Goal: Task Accomplishment & Management: Manage account settings

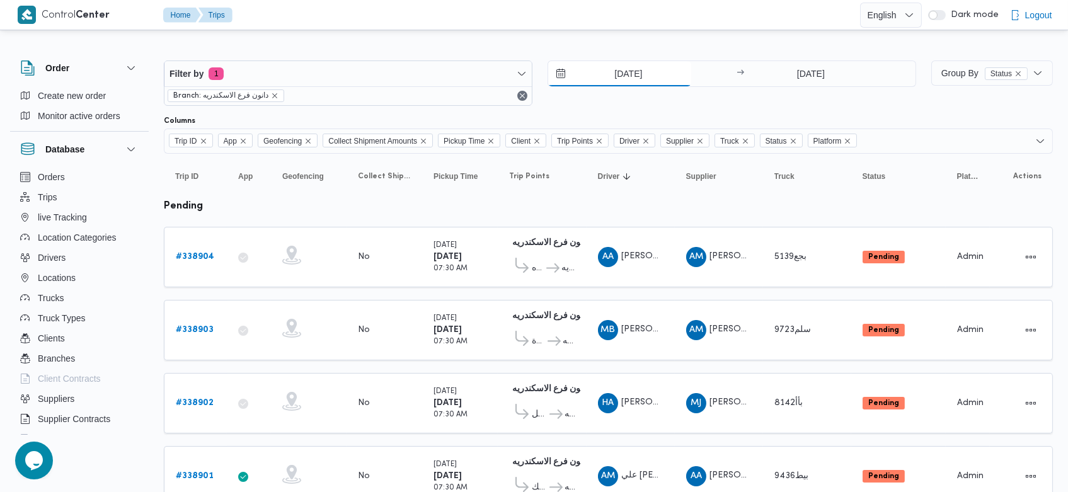
click at [604, 72] on input "22/9/2025" at bounding box center [619, 73] width 143 height 25
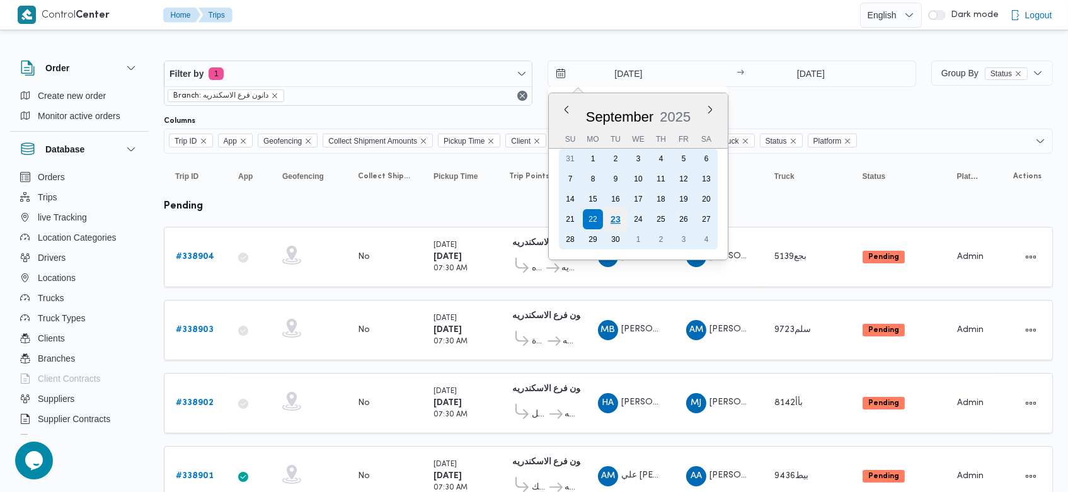
click at [617, 219] on div "23" at bounding box center [616, 219] width 24 height 24
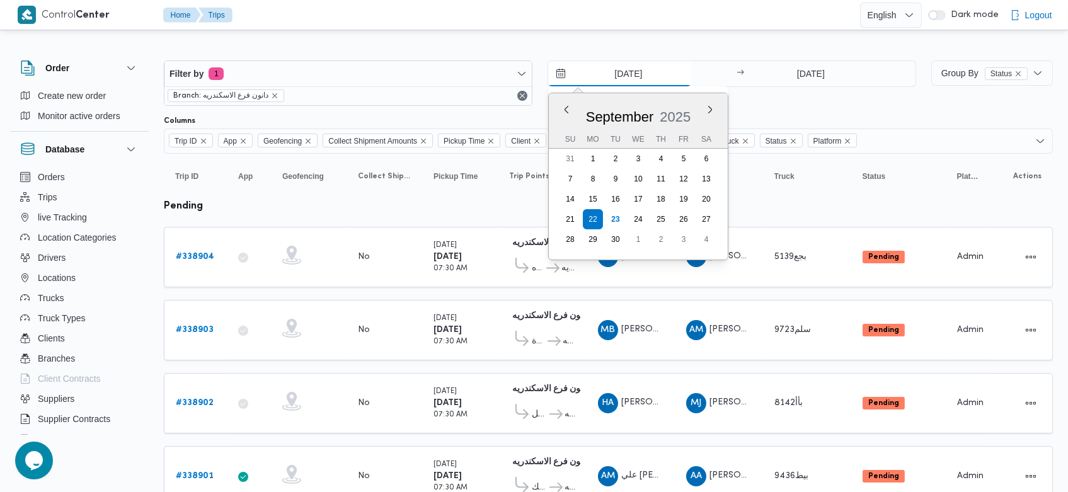
type input "[DATE]"
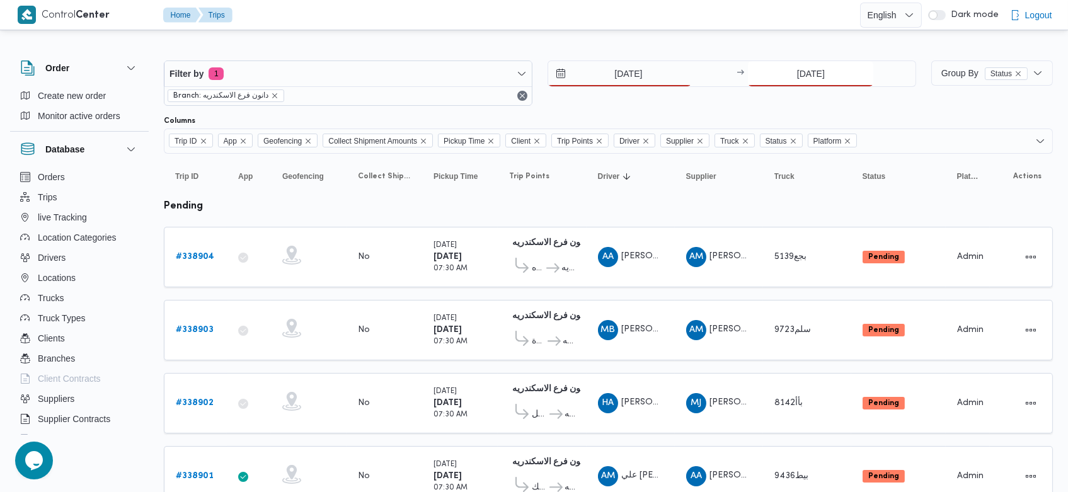
click at [786, 69] on input "22/9/2025" at bounding box center [810, 73] width 125 height 25
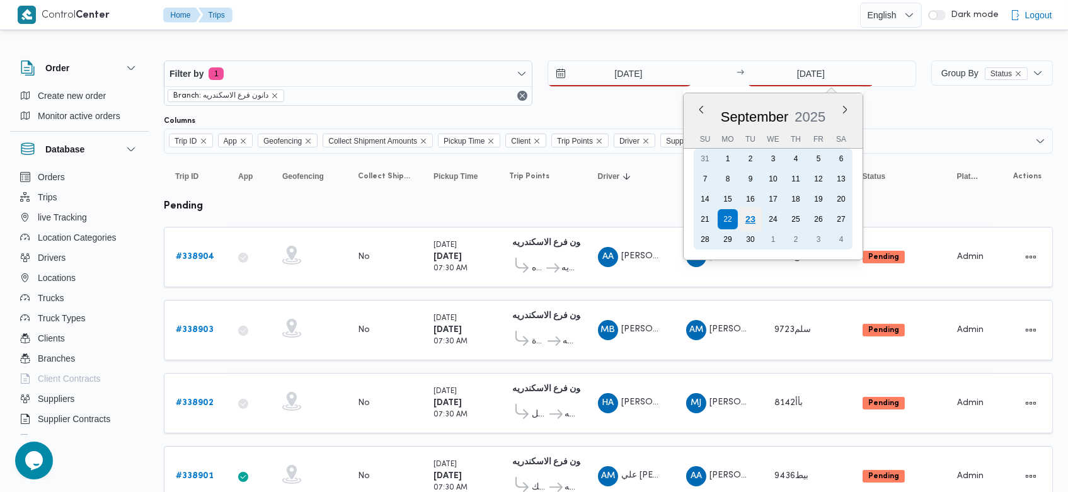
click at [754, 212] on div "23" at bounding box center [751, 219] width 24 height 24
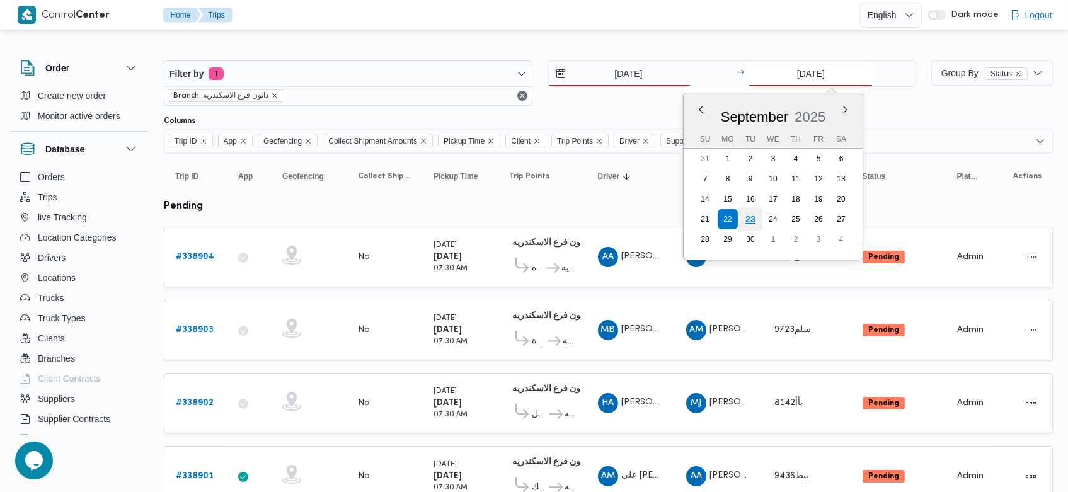
type input "[DATE]"
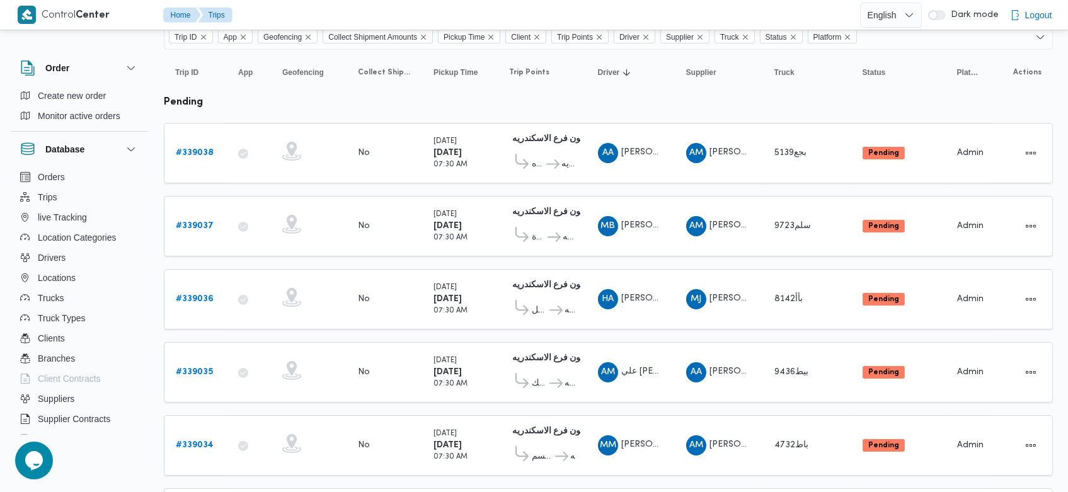
scroll to position [101, 0]
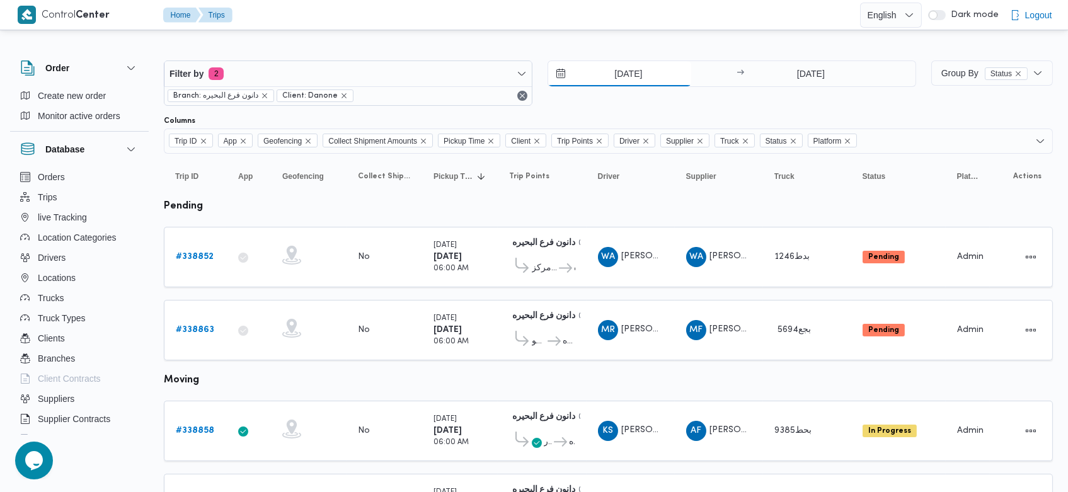
click at [615, 74] on input "22/9/2025" at bounding box center [619, 73] width 143 height 25
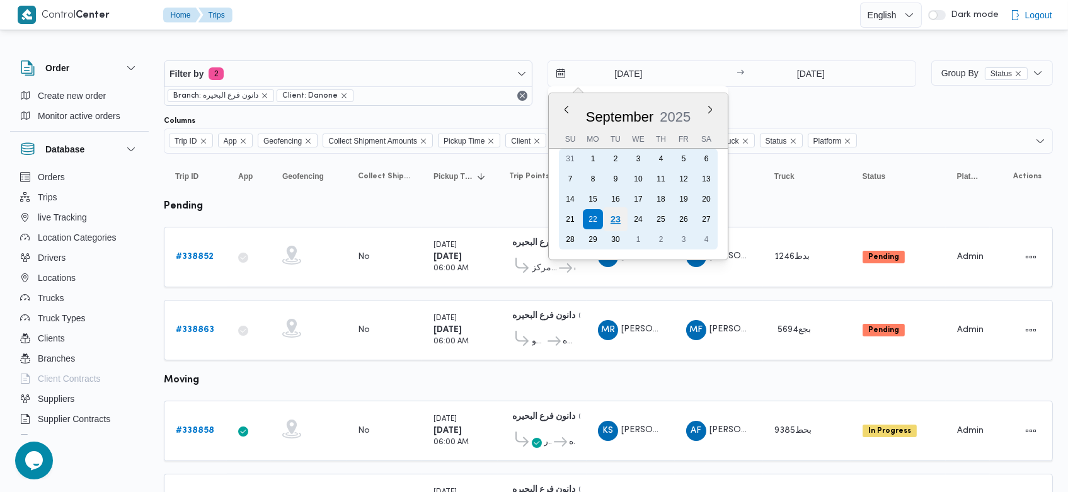
click at [620, 215] on div "23" at bounding box center [616, 219] width 24 height 24
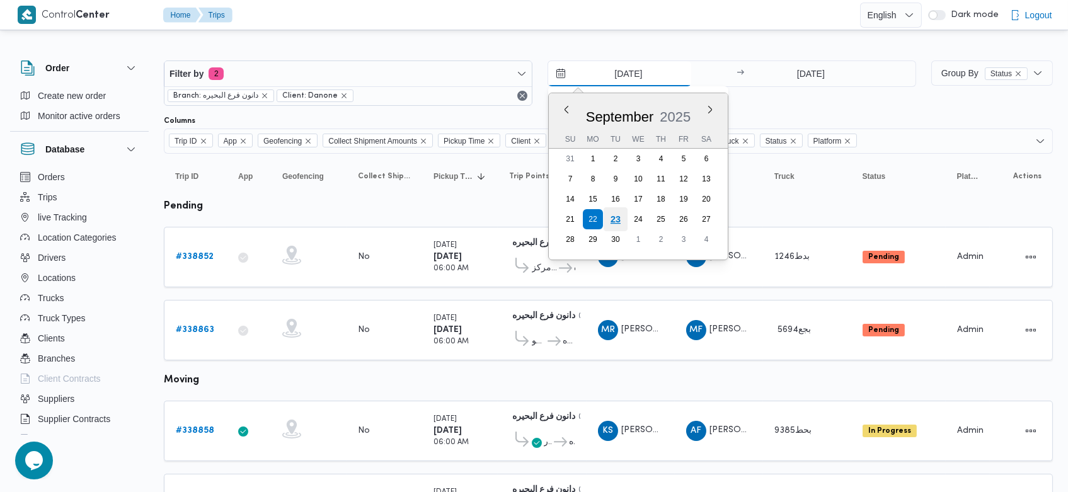
type input "[DATE]"
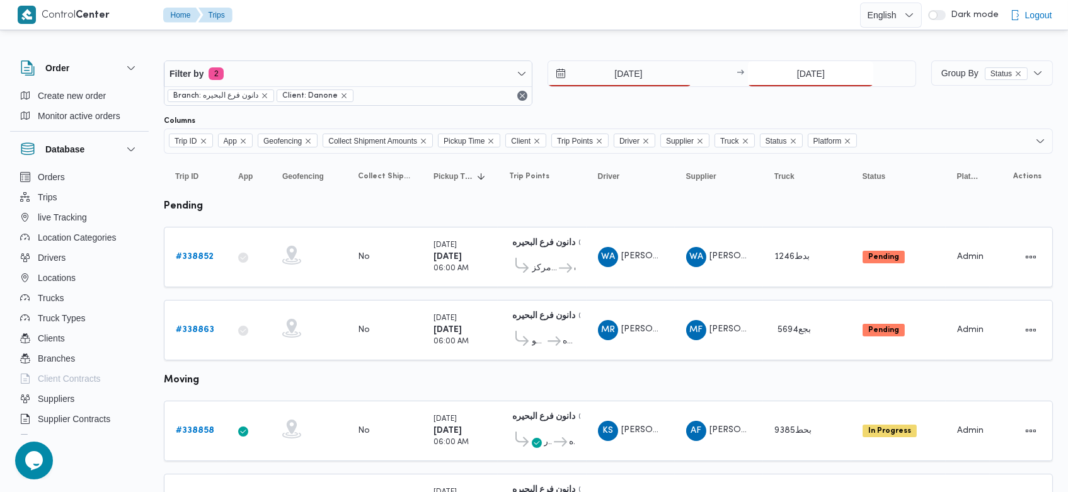
click at [791, 74] on input "22/9/2025" at bounding box center [810, 73] width 125 height 25
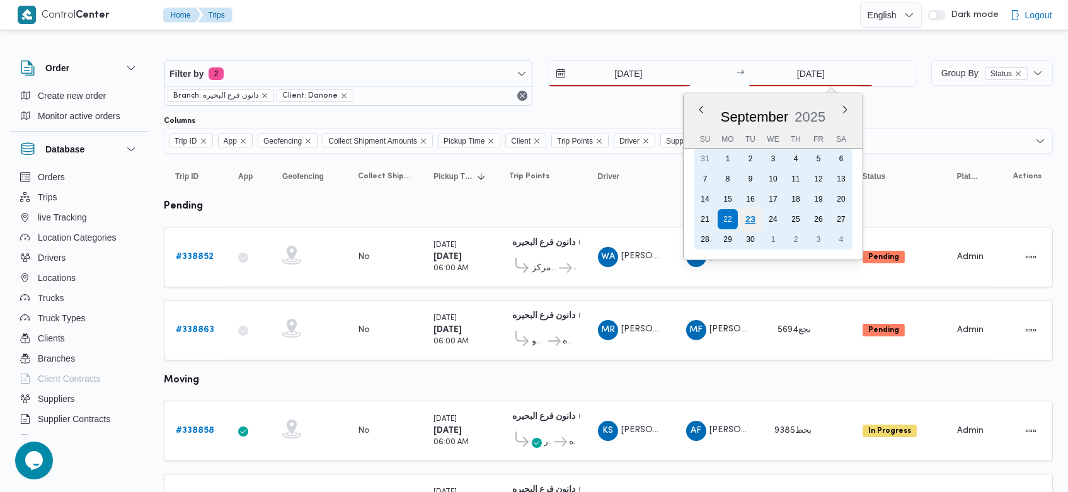
click at [756, 217] on div "23" at bounding box center [751, 219] width 24 height 24
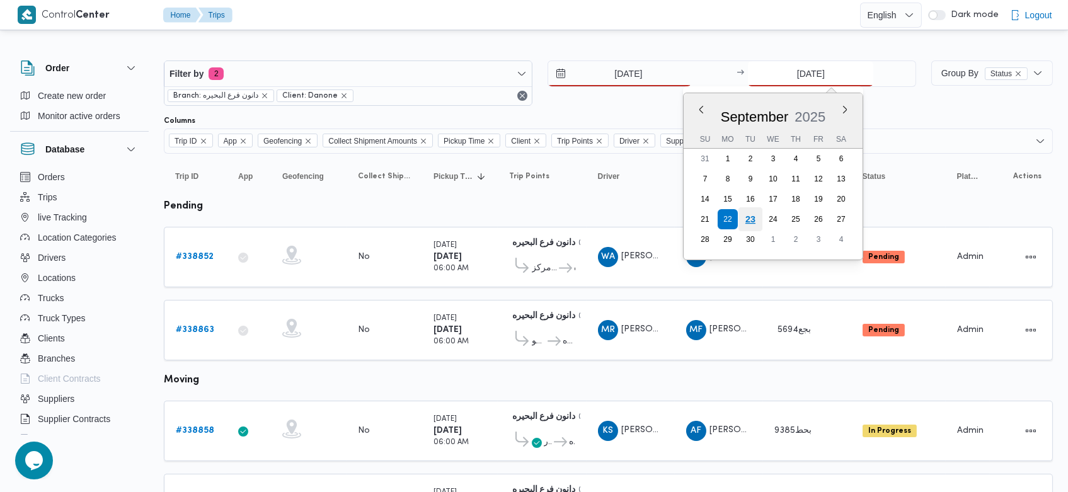
type input "[DATE]"
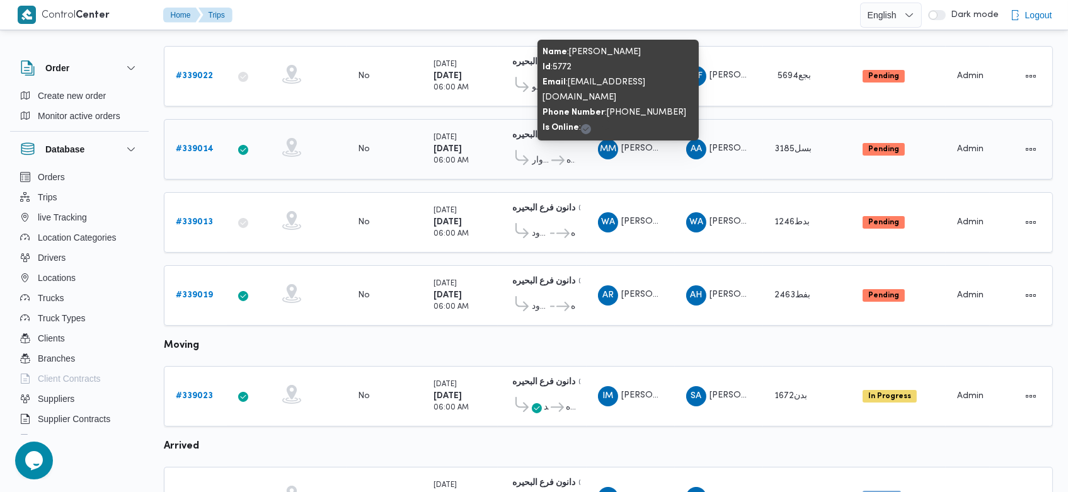
scroll to position [154, 0]
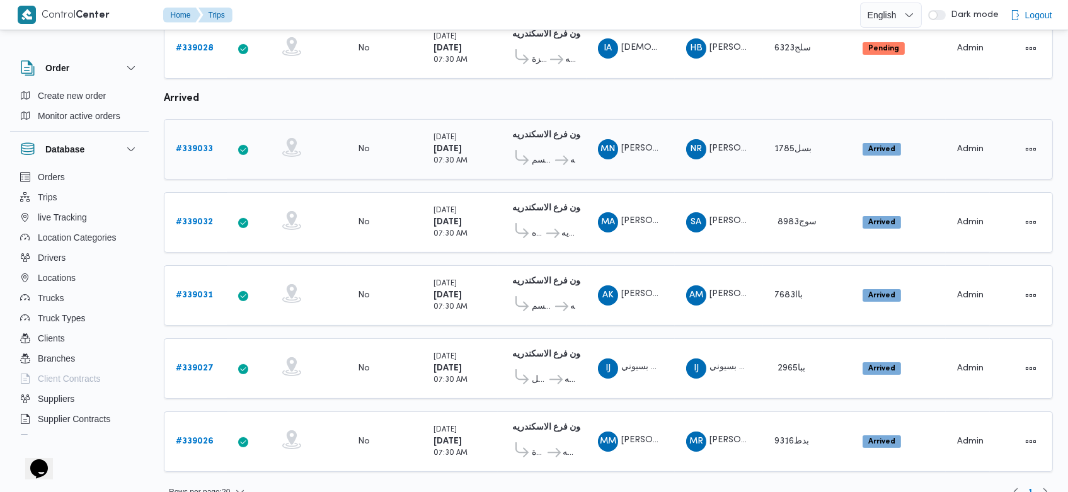
scroll to position [466, 0]
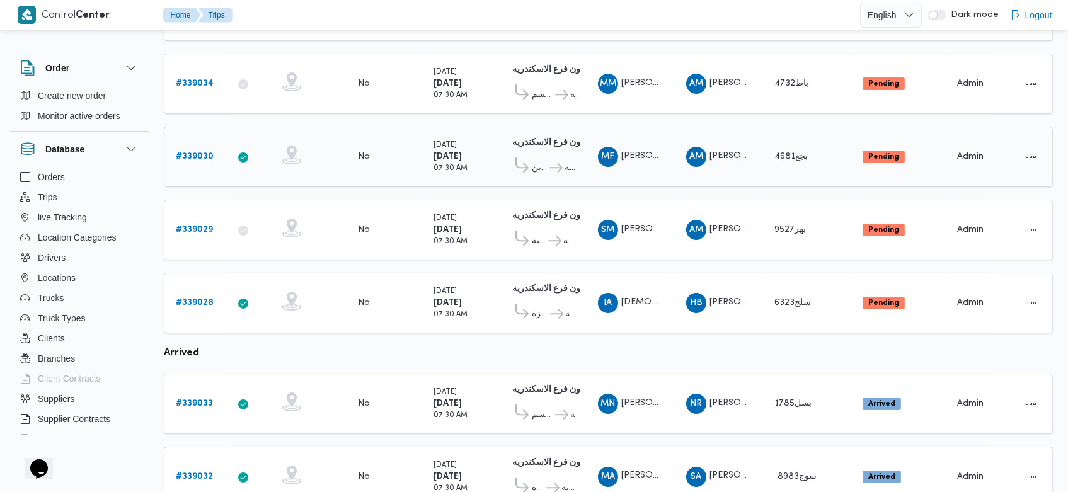
drag, startPoint x: 426, startPoint y: 129, endPoint x: 692, endPoint y: 154, distance: 267.2
click at [510, 139] on span "[PERSON_NAME] فرع الاسكندريه 07:48 PM" at bounding box center [567, 143] width 117 height 8
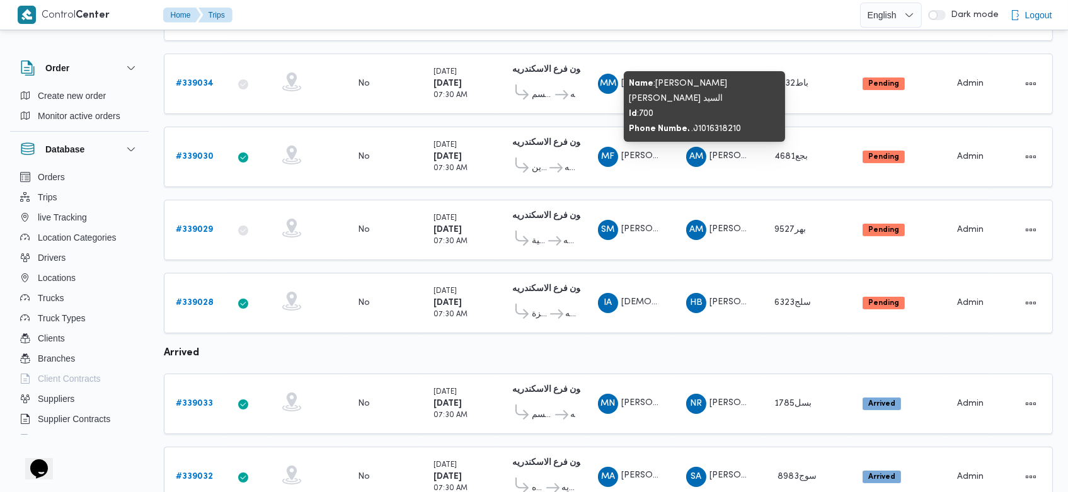
drag, startPoint x: 692, startPoint y: 154, endPoint x: 613, endPoint y: 335, distance: 198.1
click at [613, 335] on table "Trip ID Click to sort in ascending order App Click to sort in ascending order G…" at bounding box center [608, 213] width 889 height 1051
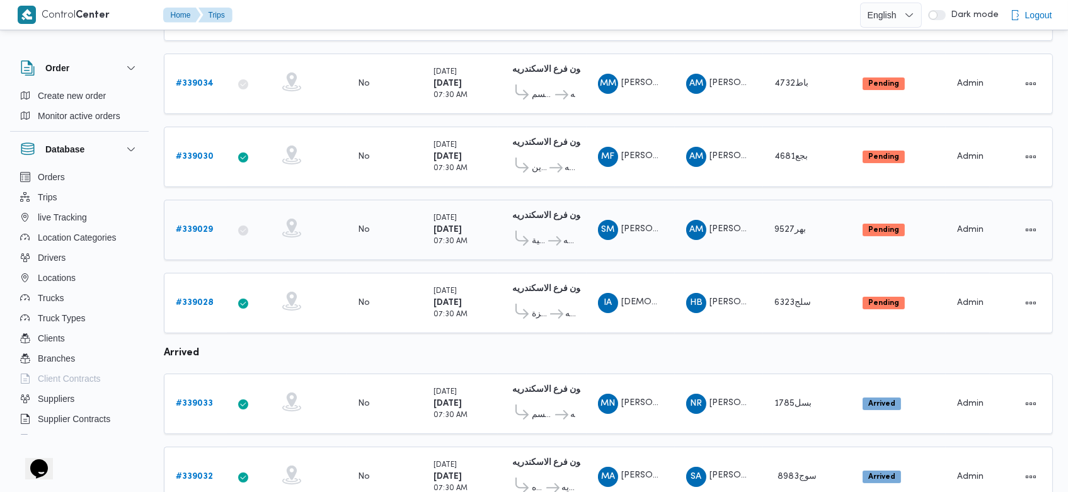
click at [202, 226] on b "# 339029" at bounding box center [194, 230] width 37 height 8
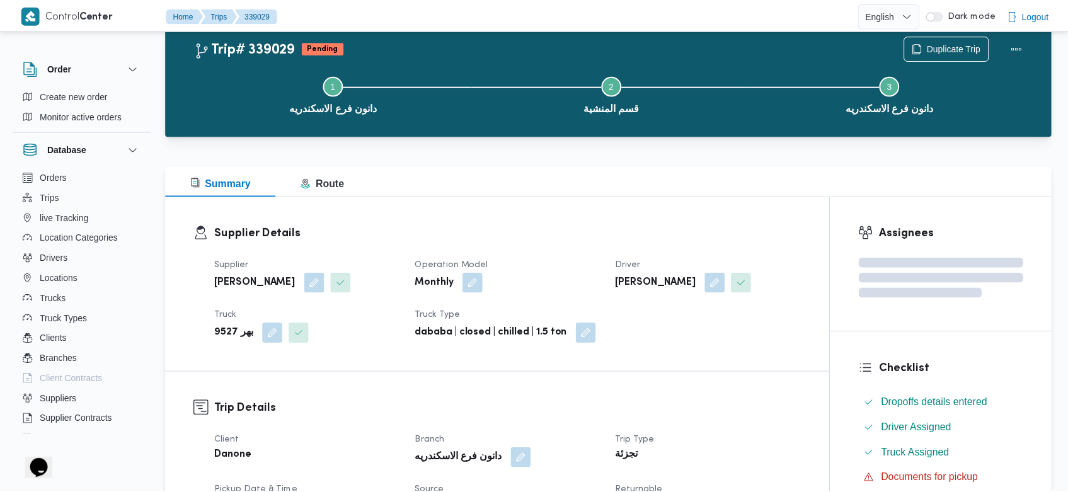
scroll to position [466, 0]
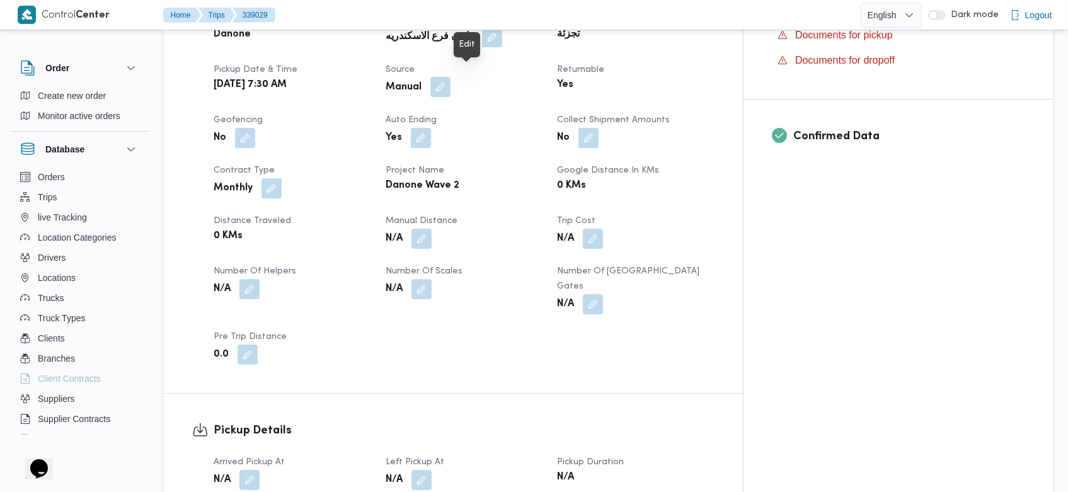
click at [451, 81] on button "button" at bounding box center [440, 87] width 20 height 20
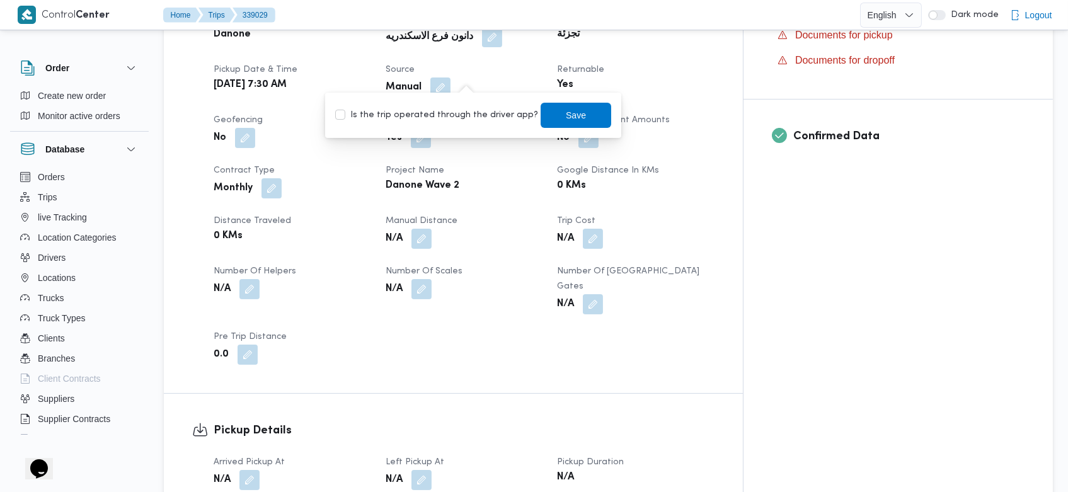
click at [459, 115] on label "Is the trip operated through the driver app?" at bounding box center [436, 115] width 203 height 15
checkbox input "true"
click at [567, 115] on span "Save" at bounding box center [577, 114] width 20 height 15
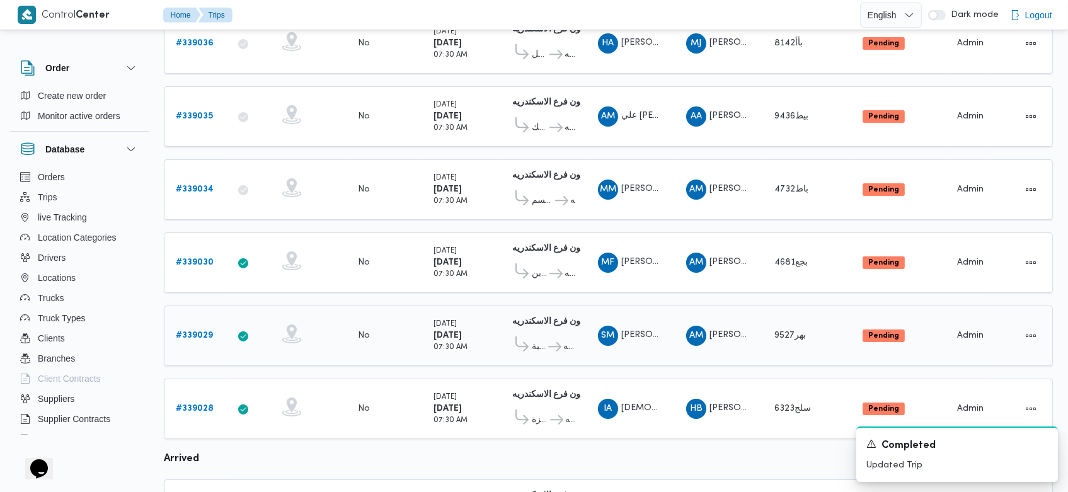
scroll to position [358, 0]
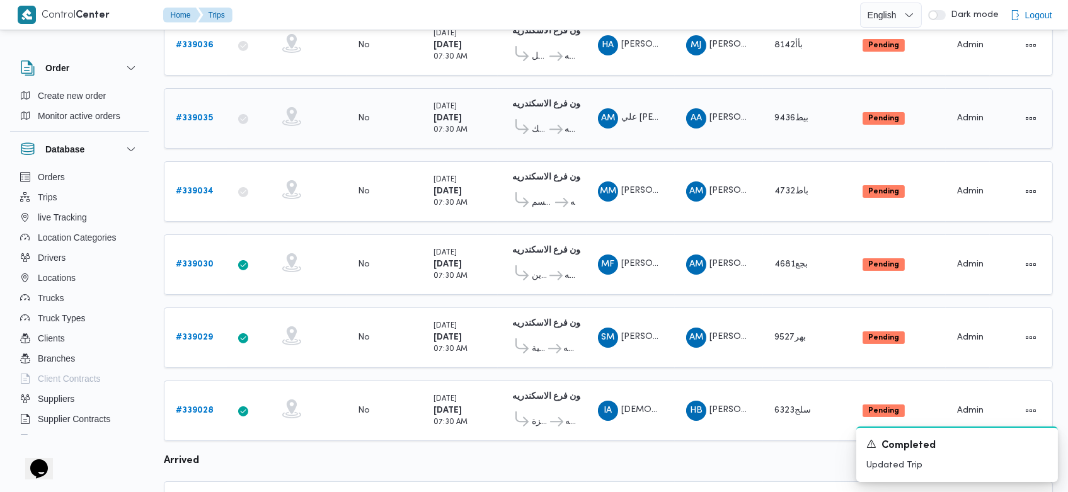
click at [201, 114] on b "# 339035" at bounding box center [194, 118] width 37 height 8
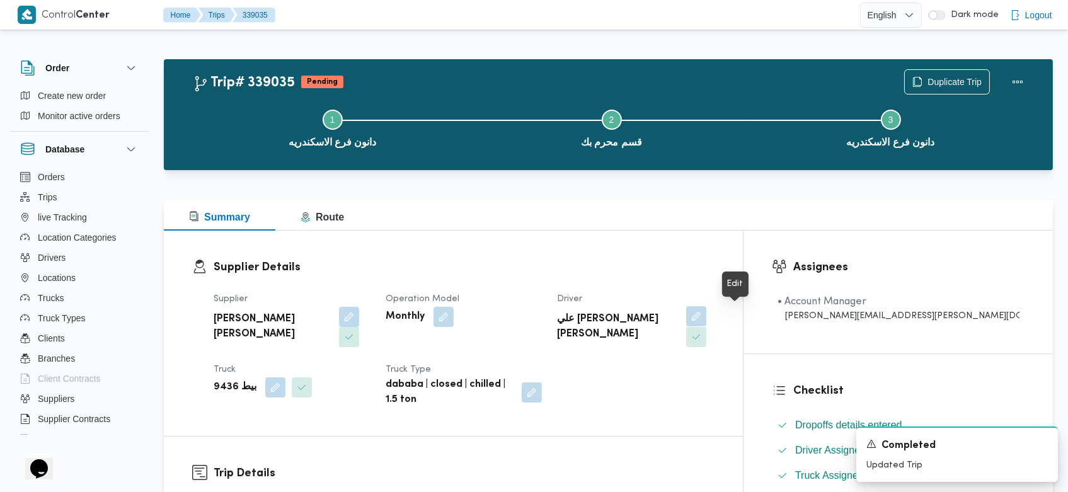
click at [707, 315] on button "button" at bounding box center [696, 316] width 20 height 20
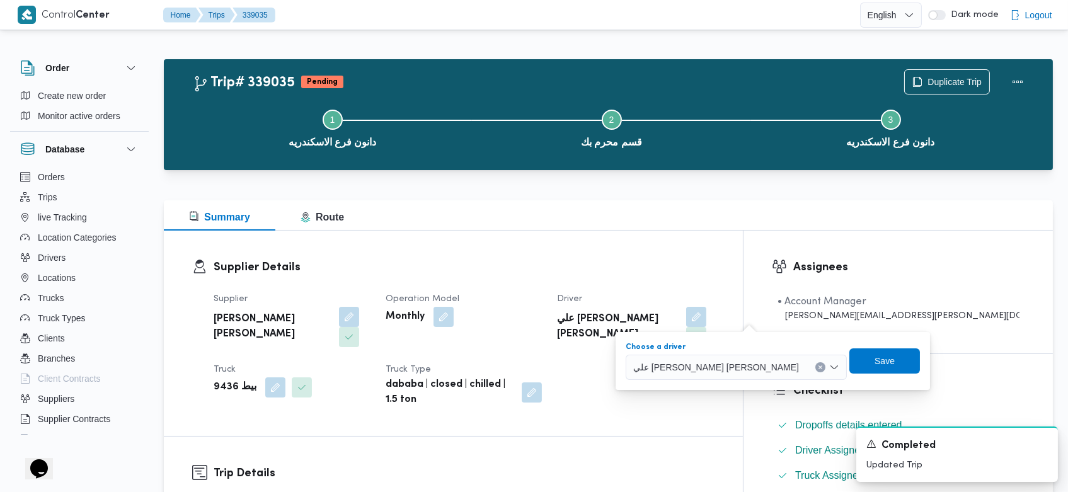
click at [819, 367] on icon "Clear input" at bounding box center [820, 367] width 3 height 3
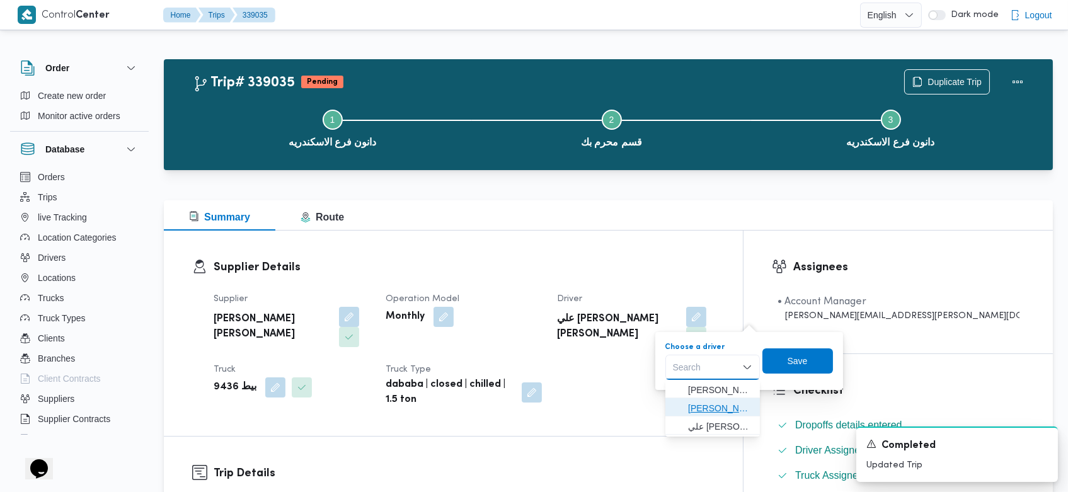
click at [730, 405] on span "حازم احمد الشعراوي موسى" at bounding box center [720, 408] width 64 height 15
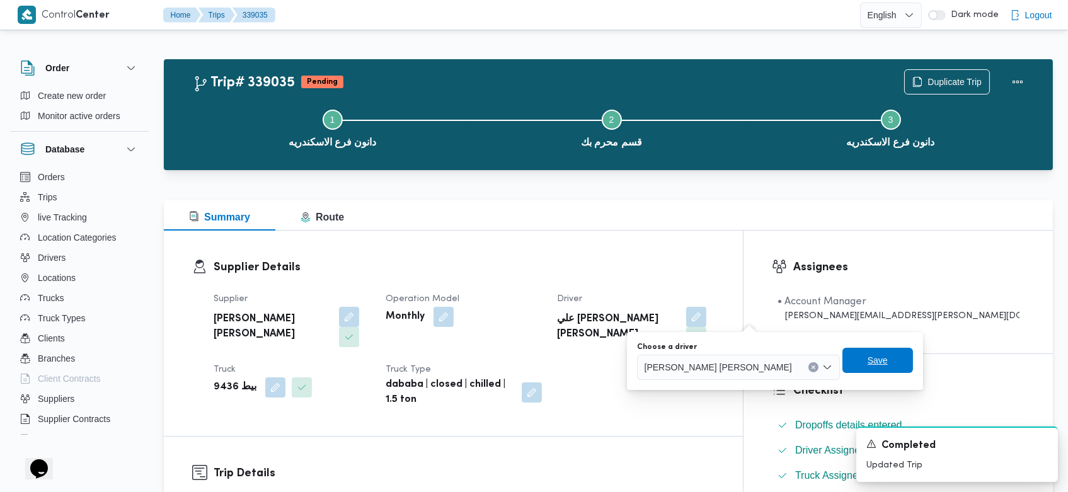
click at [868, 364] on span "Save" at bounding box center [878, 360] width 20 height 15
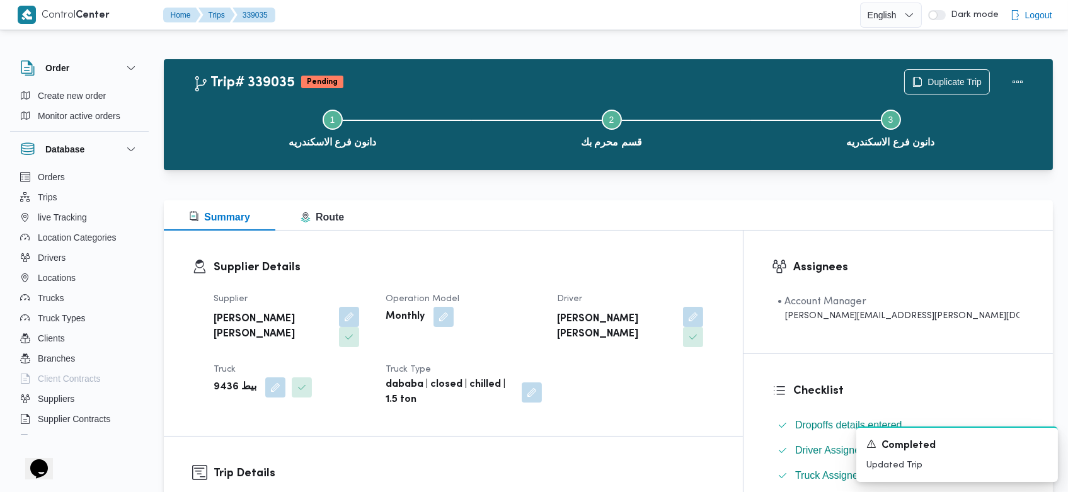
scroll to position [159, 0]
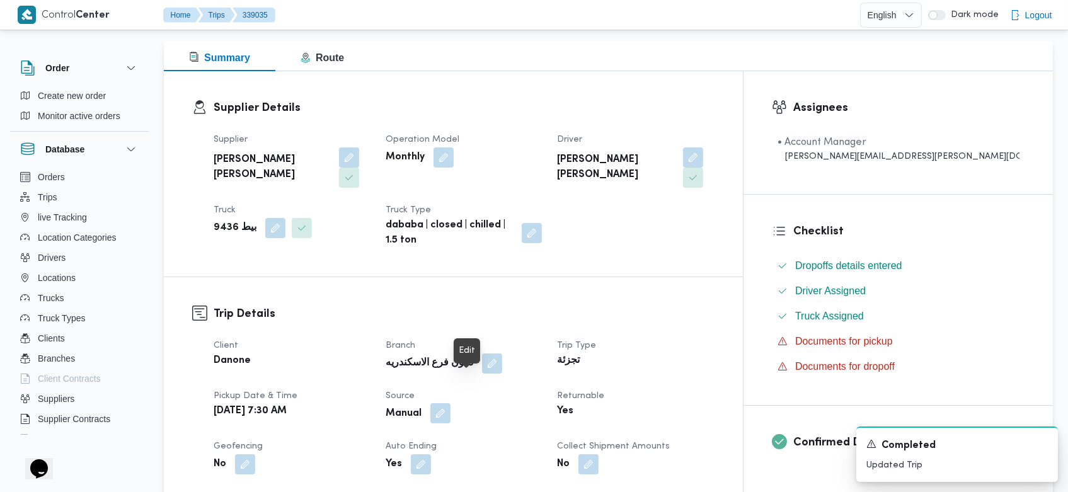
click at [451, 403] on button "button" at bounding box center [440, 413] width 20 height 20
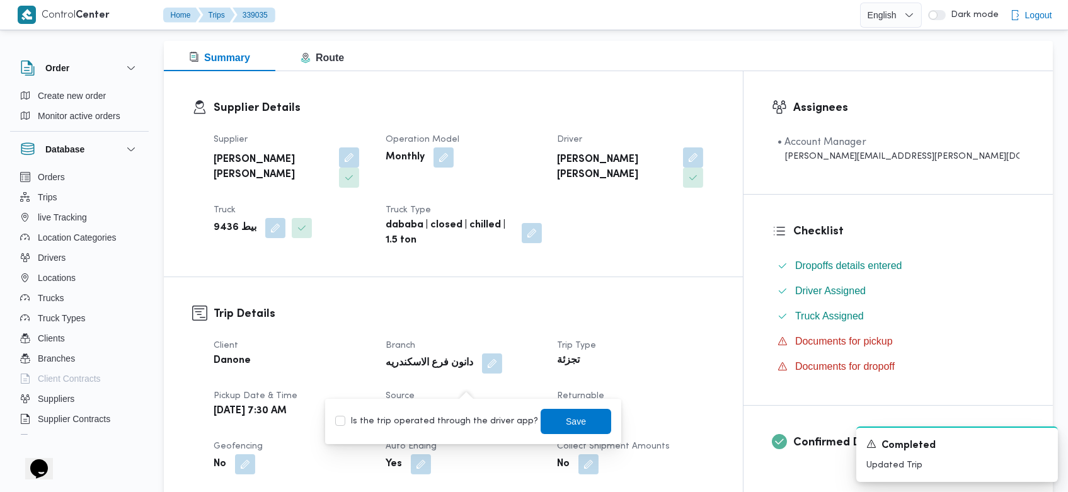
click at [457, 429] on div "Is the trip operated through the driver app? Save" at bounding box center [473, 422] width 279 height 28
click at [469, 427] on label "Is the trip operated through the driver app?" at bounding box center [436, 421] width 203 height 15
checkbox input "true"
click at [567, 425] on span "Save" at bounding box center [577, 420] width 20 height 15
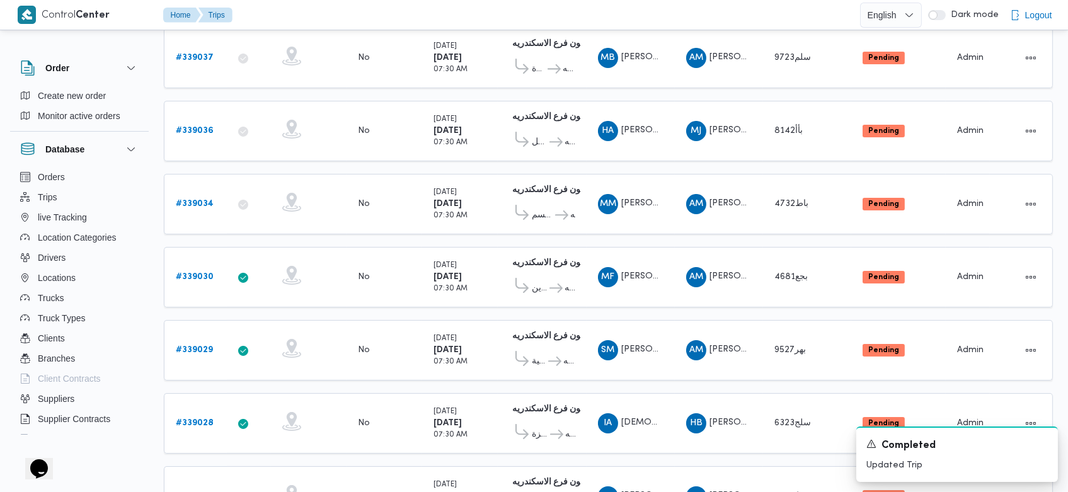
scroll to position [274, 0]
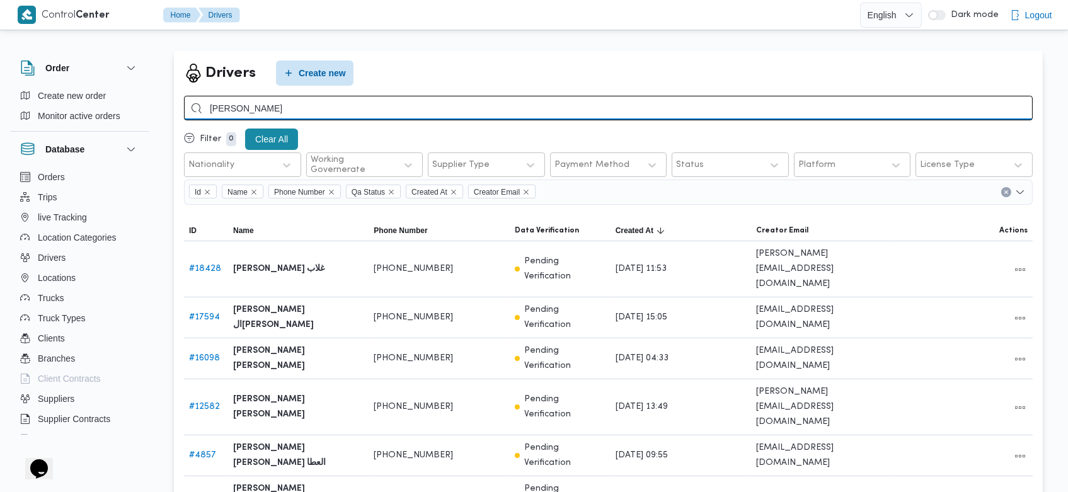
click at [478, 105] on input "محمود حمدي" at bounding box center [608, 108] width 849 height 25
type input "حمدي"
click at [478, 105] on input "حمدي" at bounding box center [608, 108] width 849 height 25
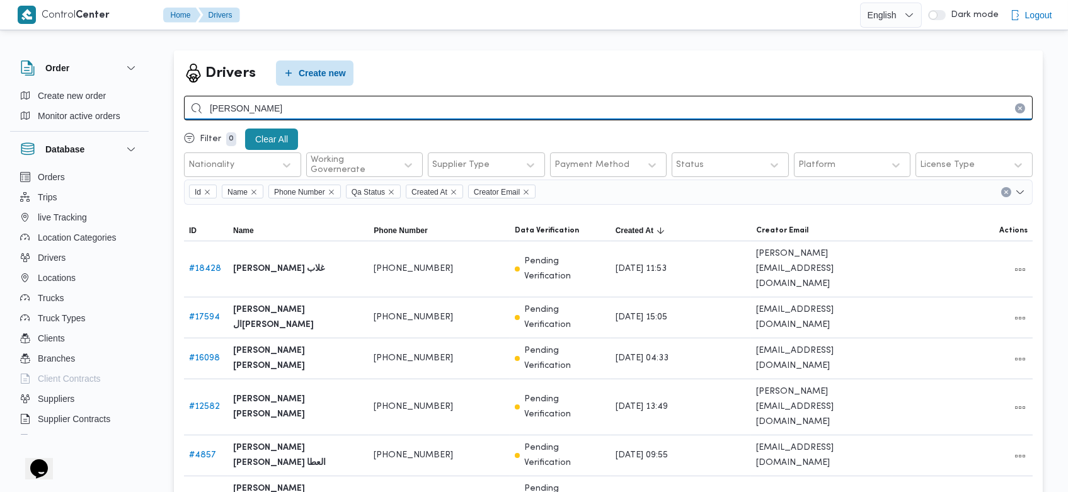
click at [478, 105] on input "حمدي" at bounding box center [608, 108] width 849 height 25
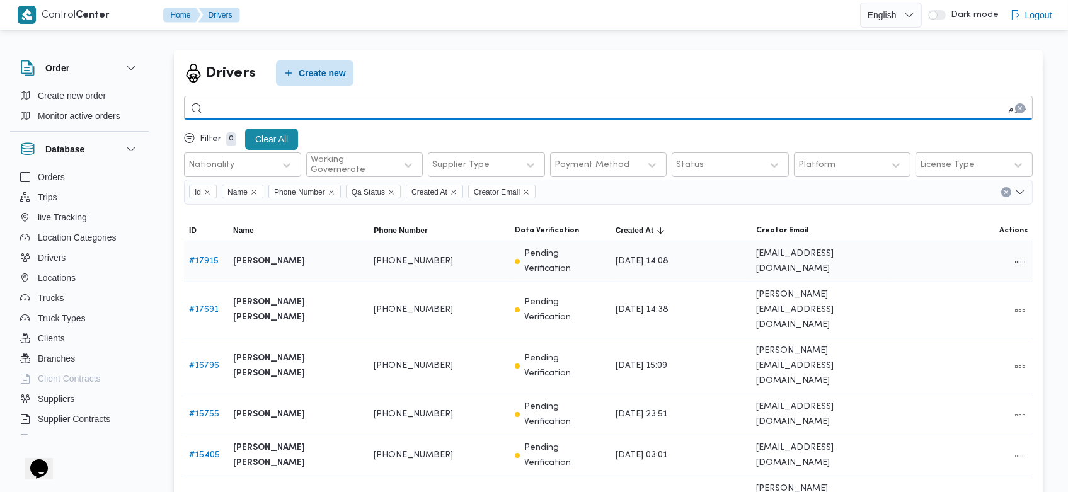
scroll to position [100, 0]
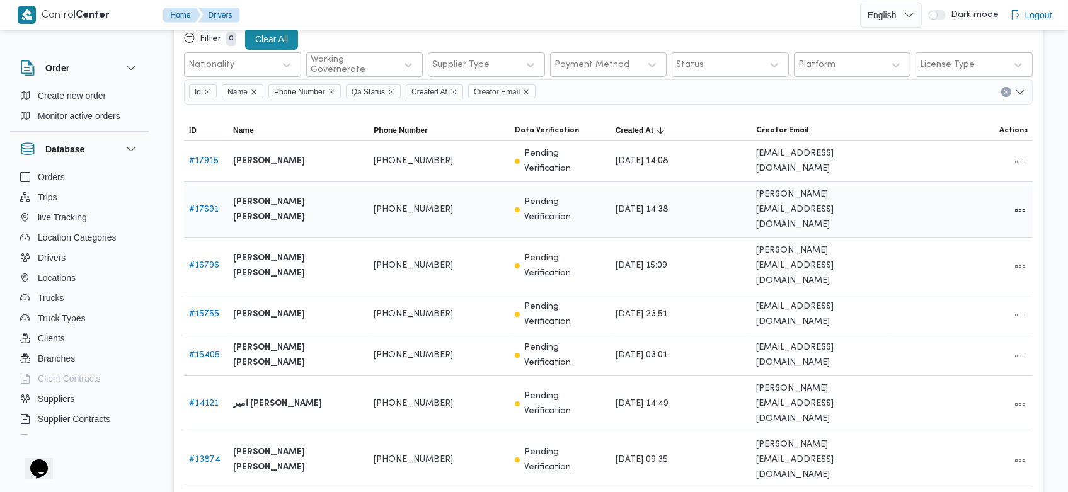
type input "ح"
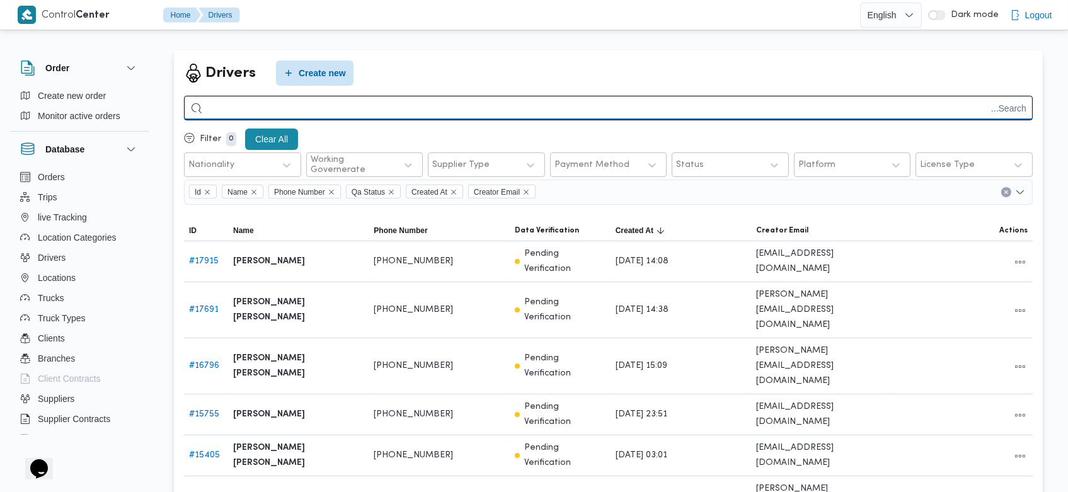
type input "ت"
type input "الشعراوي"
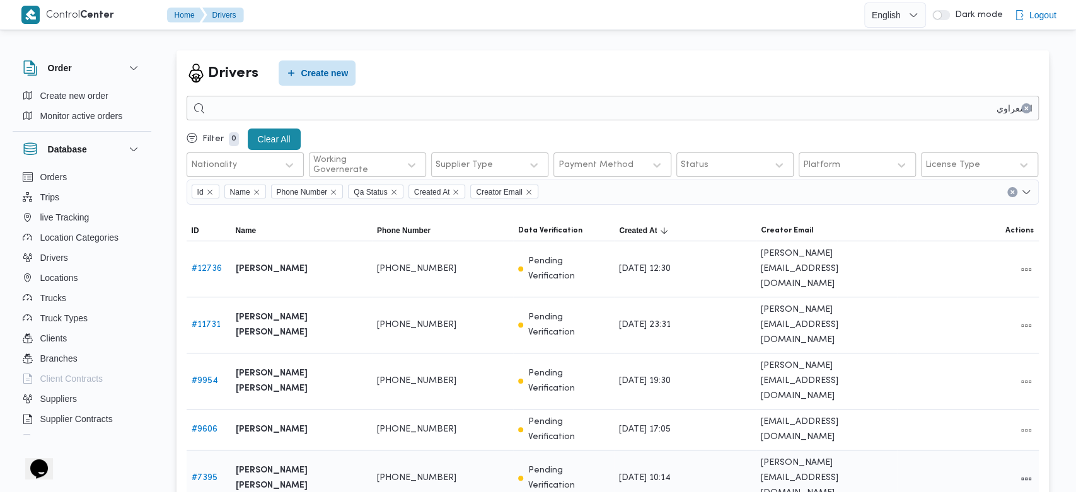
click at [202, 474] on link "# 7395" at bounding box center [205, 478] width 26 height 8
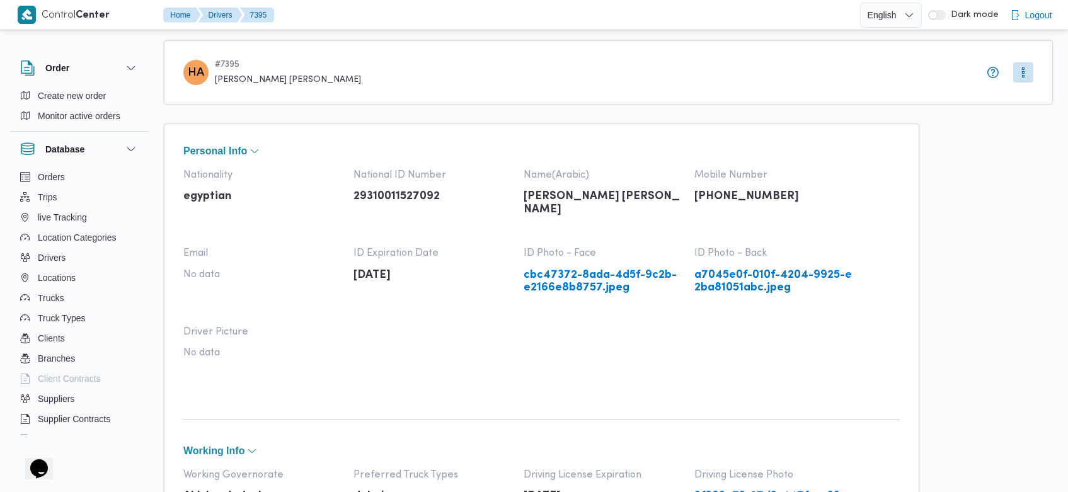
scroll to position [988, 0]
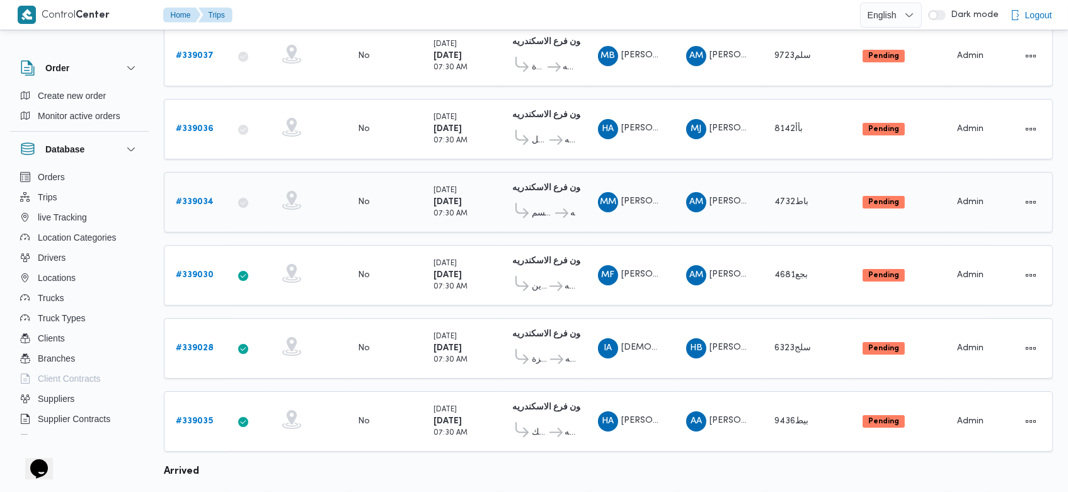
click at [191, 198] on b "# 339034" at bounding box center [195, 202] width 38 height 8
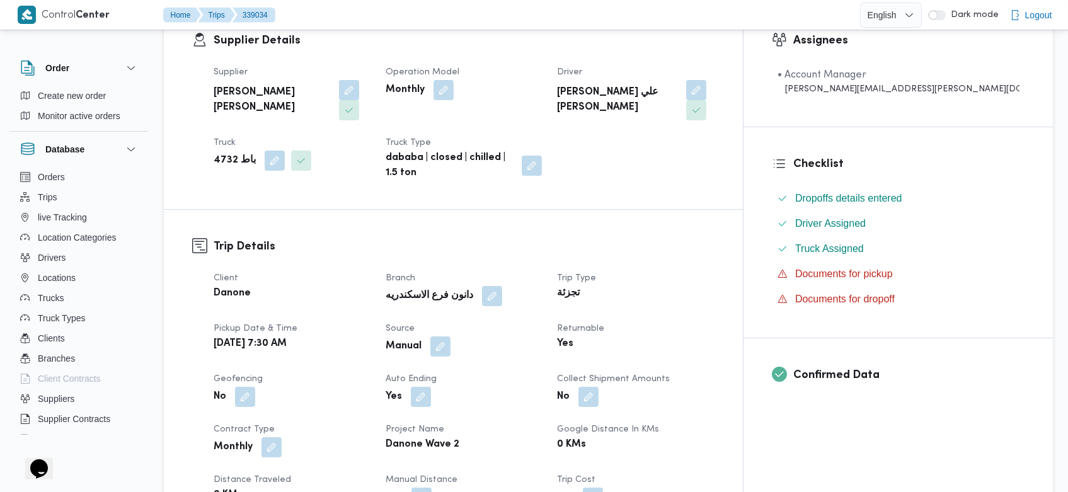
scroll to position [230, 0]
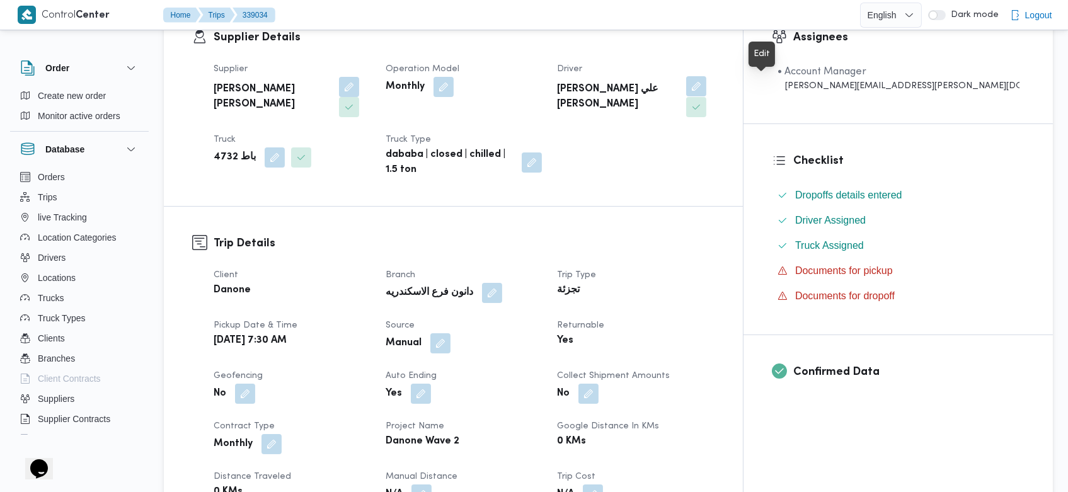
click at [707, 86] on button "button" at bounding box center [696, 86] width 20 height 20
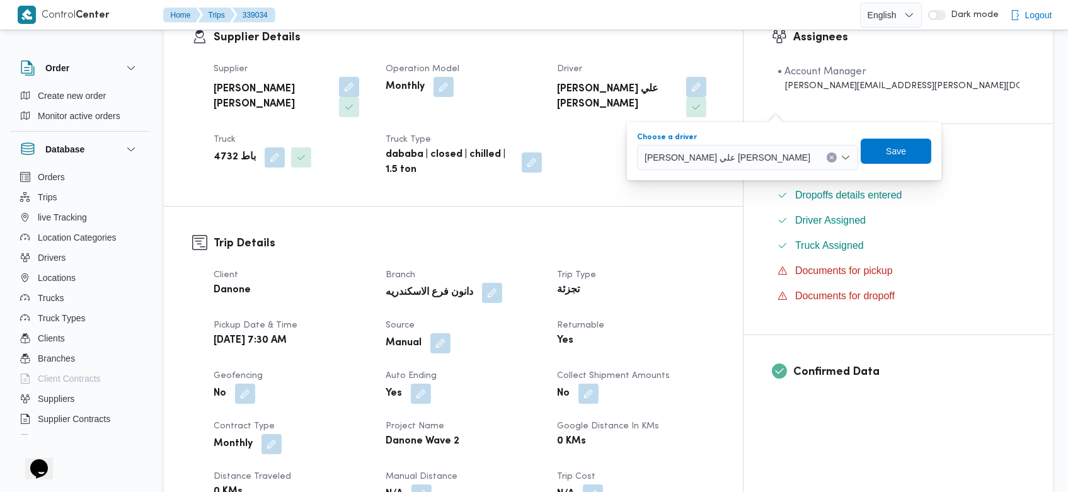
click at [830, 156] on icon "Clear input" at bounding box center [831, 157] width 3 height 3
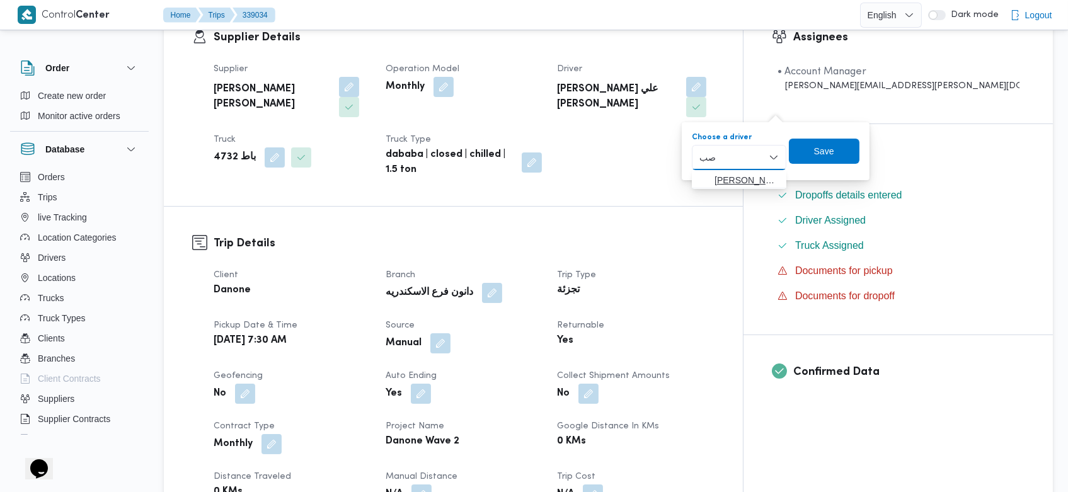
type input "صب"
click at [729, 181] on span "محمد صب حي محمد اسماعيل" at bounding box center [747, 180] width 64 height 15
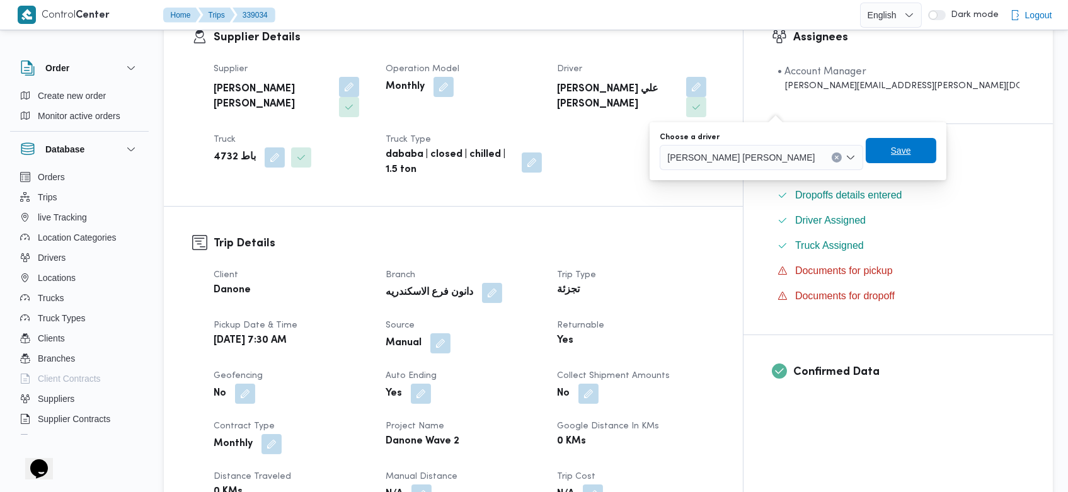
click at [866, 155] on span "Save" at bounding box center [901, 150] width 71 height 25
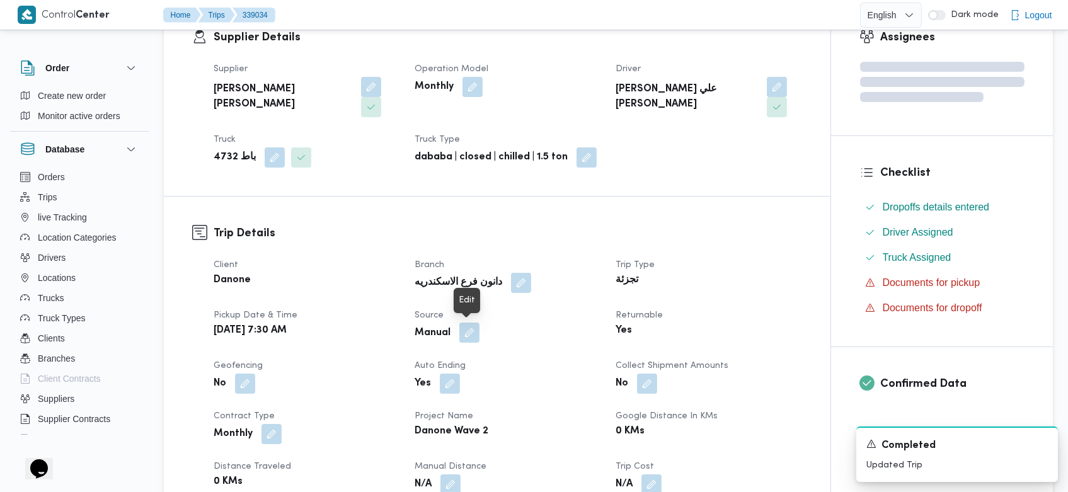
click at [478, 340] on div "Client Danone Branch دانون فرع الاسكندريه Trip Type تجزئة Pickup date & time Tu…" at bounding box center [508, 426] width 604 height 353
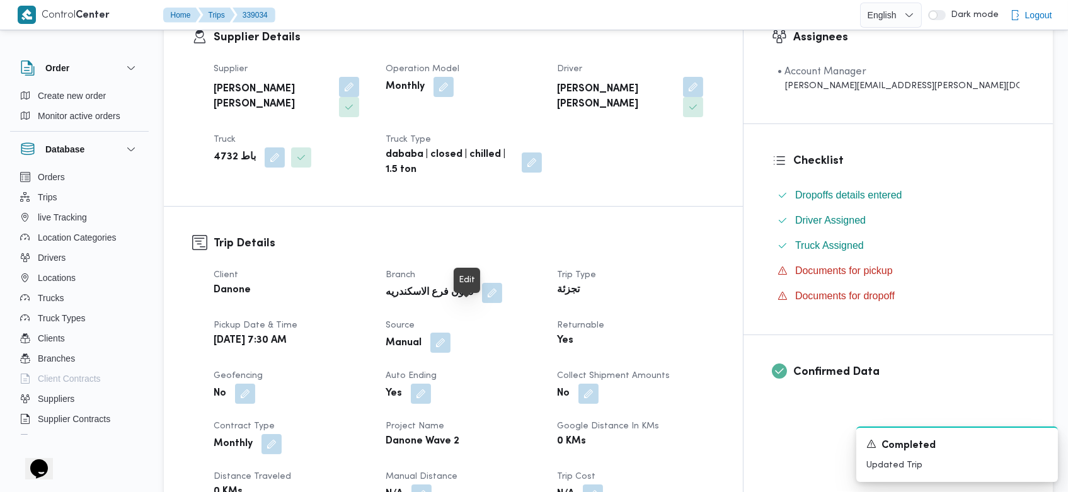
click at [451, 333] on button "button" at bounding box center [440, 343] width 20 height 20
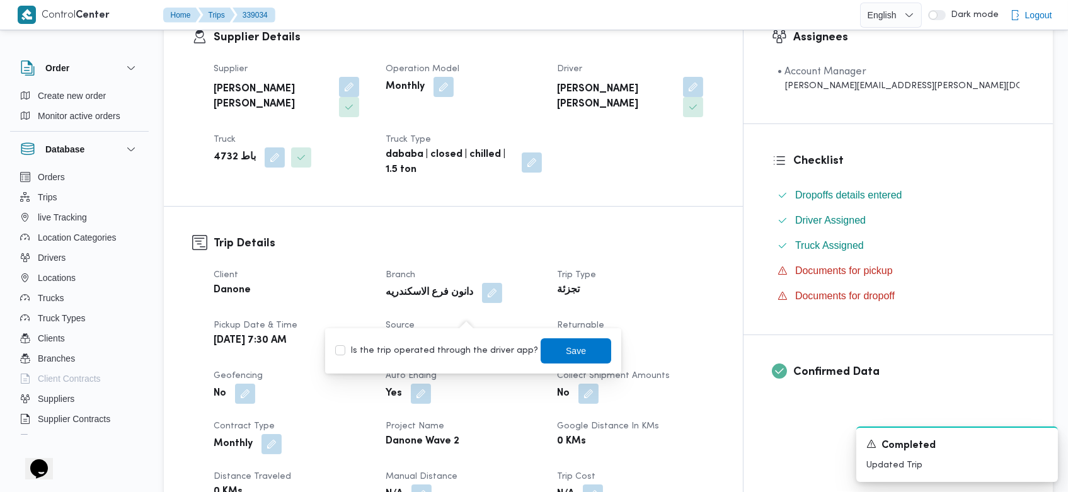
click at [453, 355] on label "Is the trip operated through the driver app?" at bounding box center [436, 351] width 203 height 15
checkbox input "true"
click at [546, 353] on span "Save" at bounding box center [576, 350] width 71 height 25
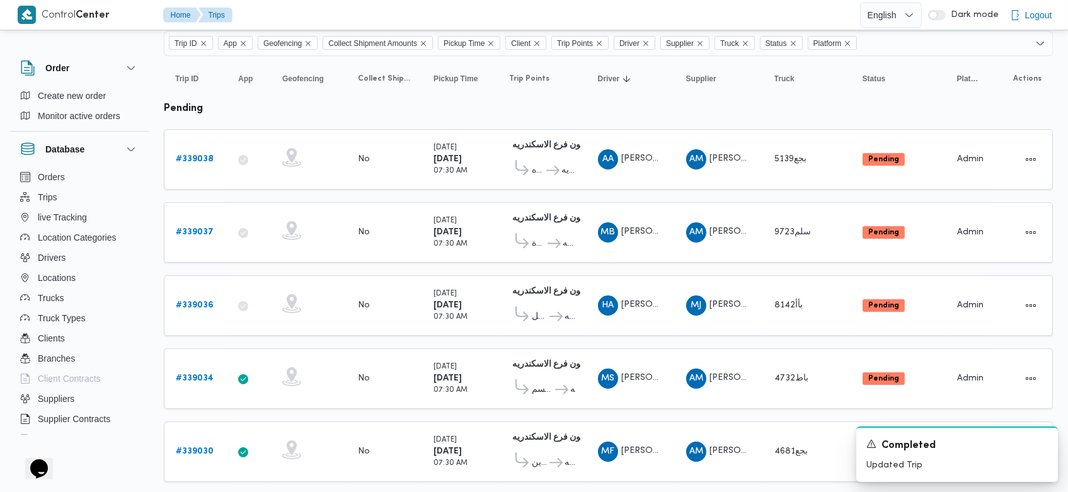
scroll to position [81, 0]
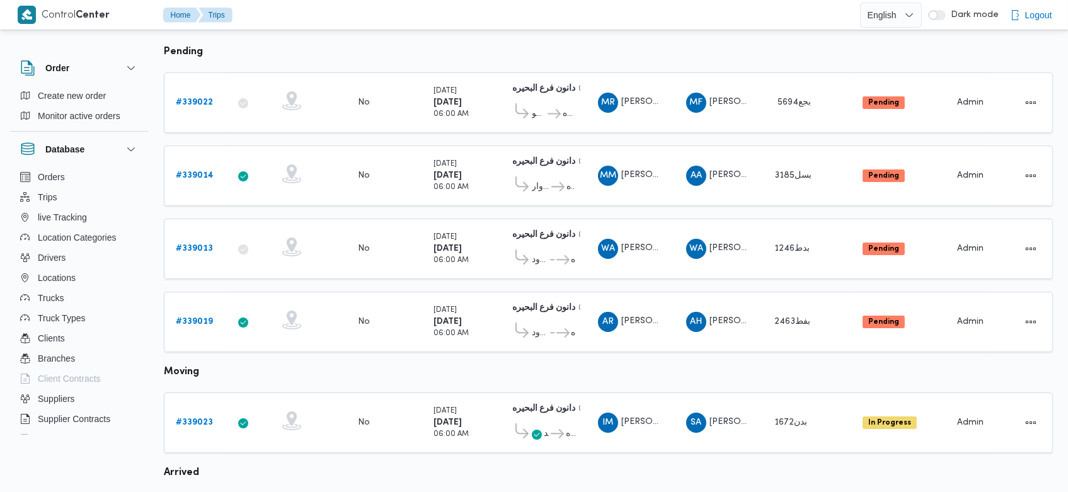
scroll to position [154, 0]
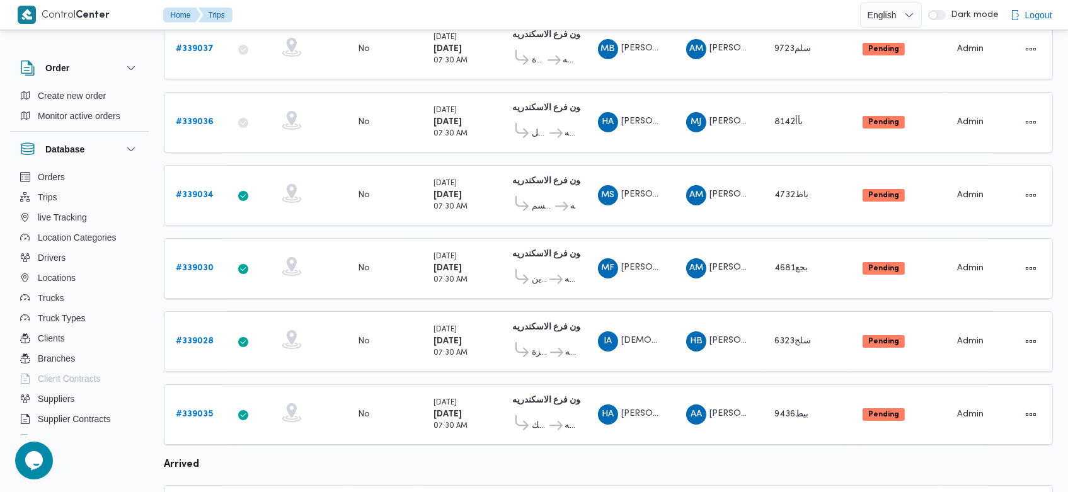
scroll to position [434, 0]
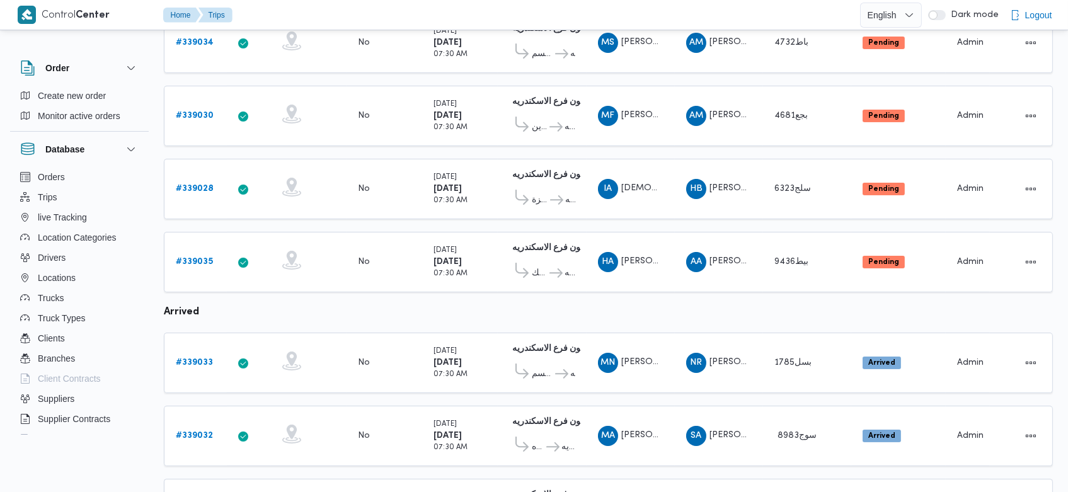
scroll to position [434, 0]
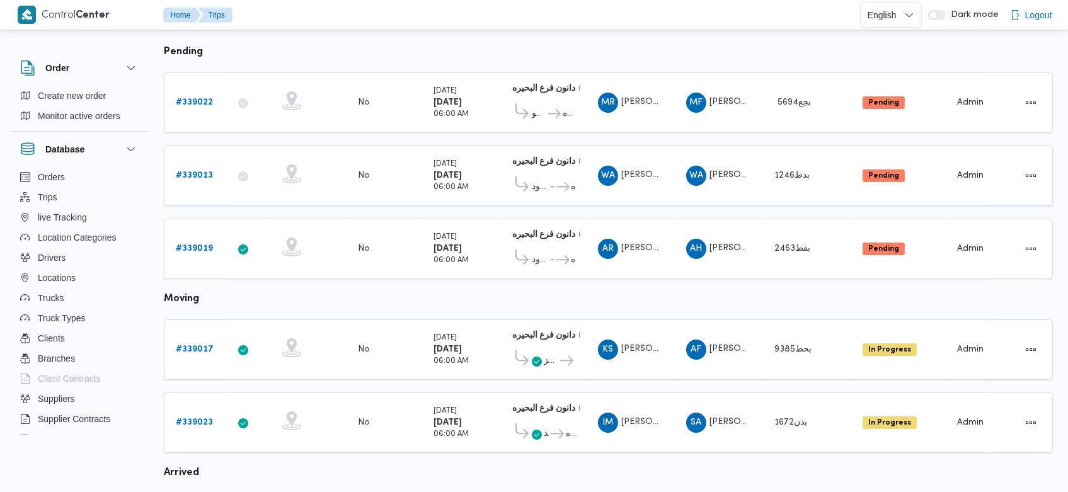
scroll to position [154, 0]
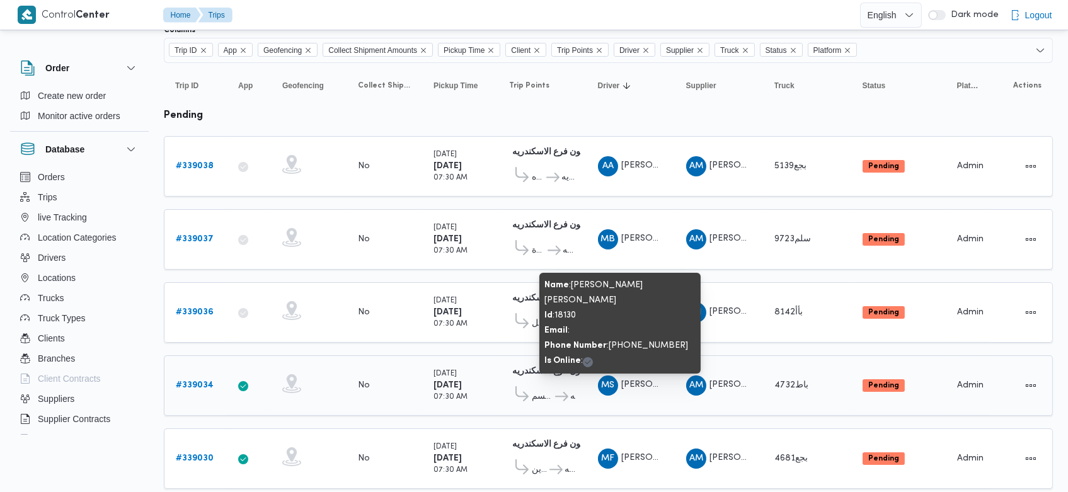
scroll to position [90, 0]
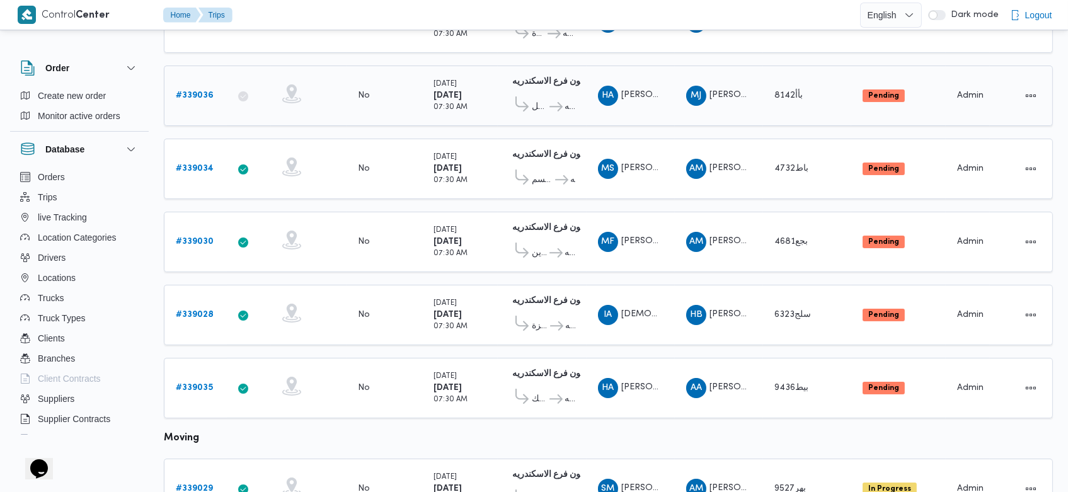
scroll to position [308, 0]
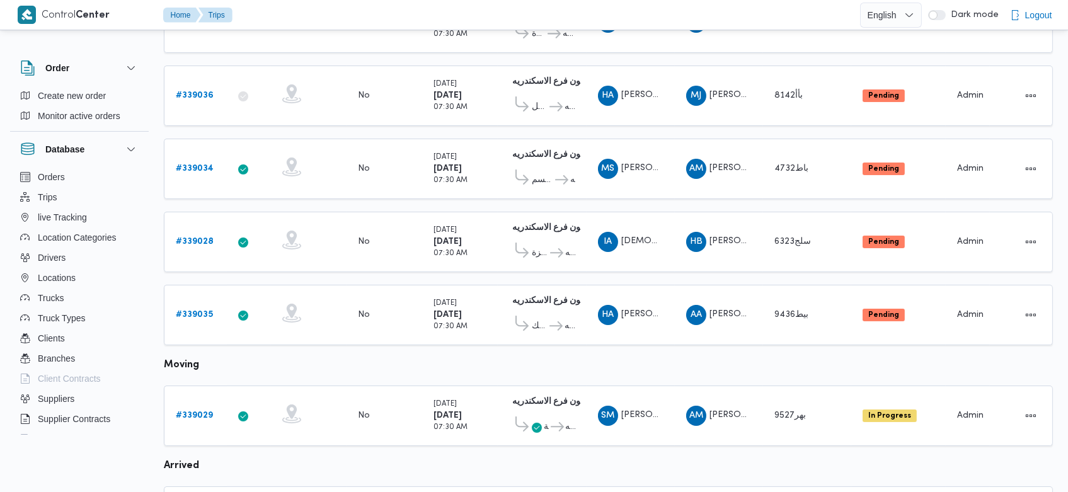
scroll to position [308, 0]
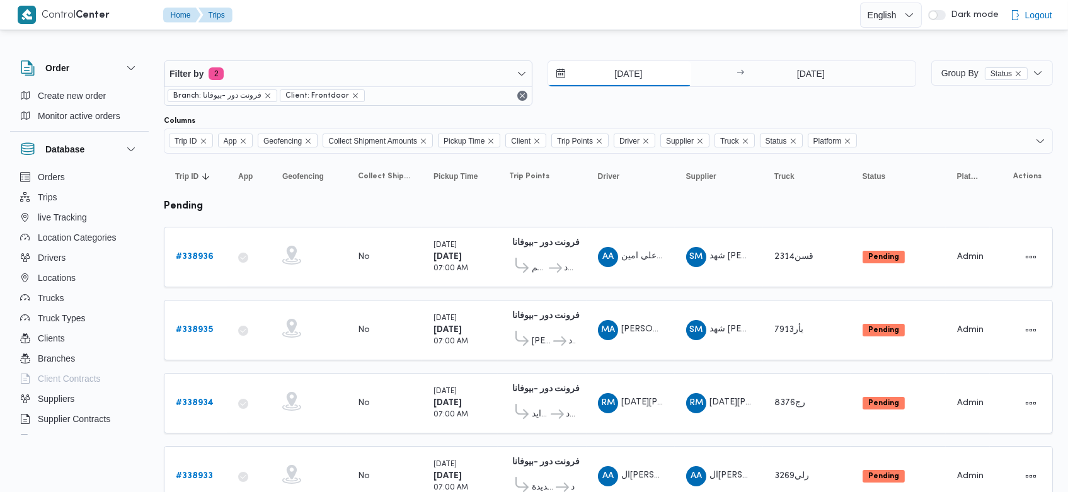
click at [601, 79] on input "22/9/2025" at bounding box center [619, 73] width 143 height 25
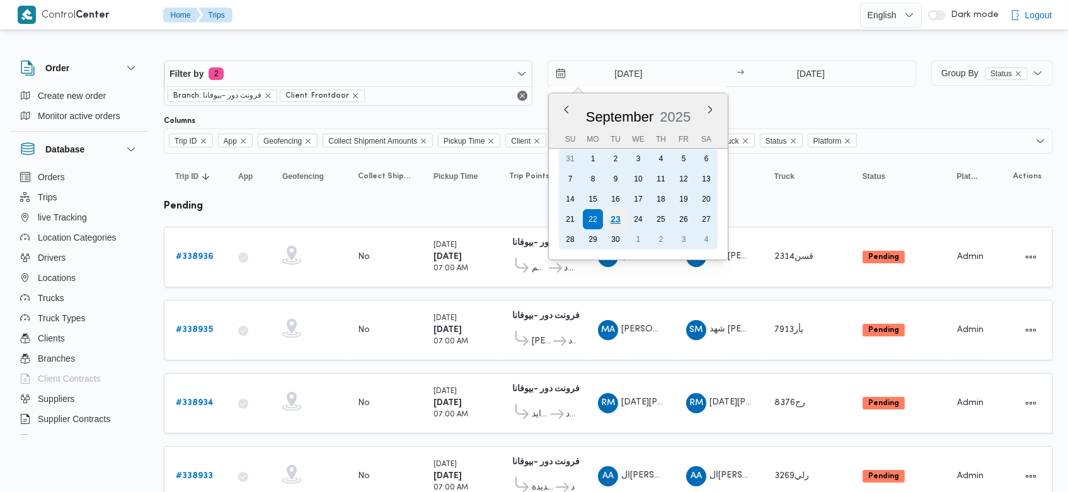
click at [622, 220] on div "23" at bounding box center [616, 219] width 24 height 24
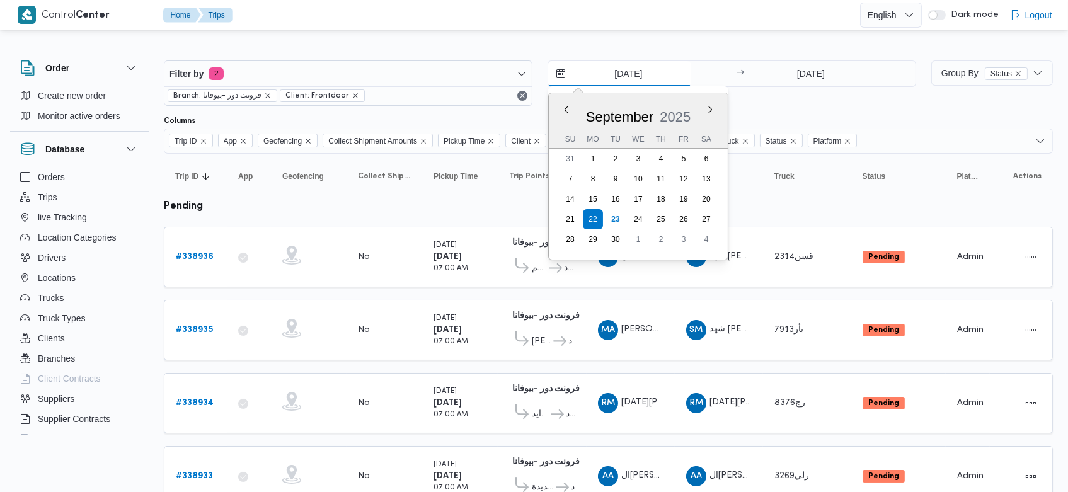
type input "[DATE]"
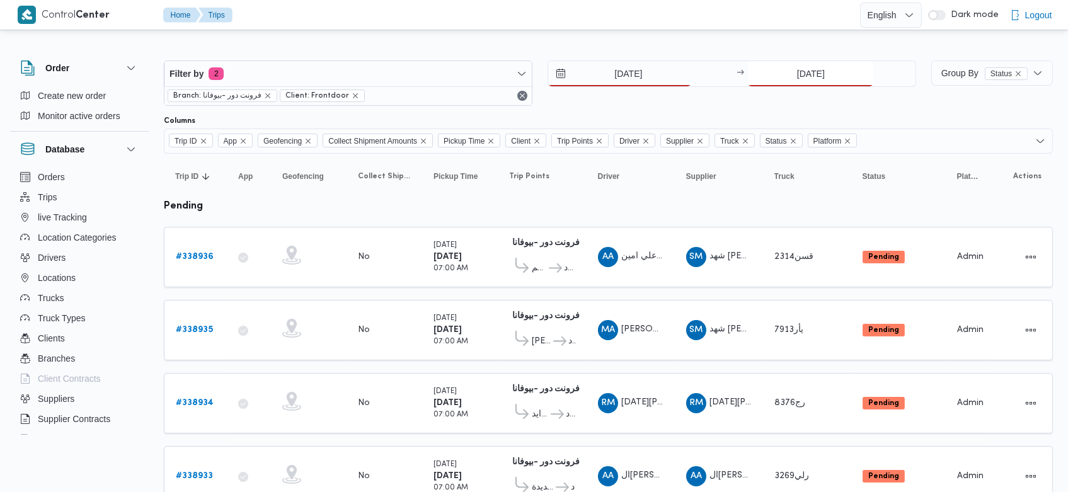
click at [789, 76] on input "22/9/2025" at bounding box center [810, 73] width 125 height 25
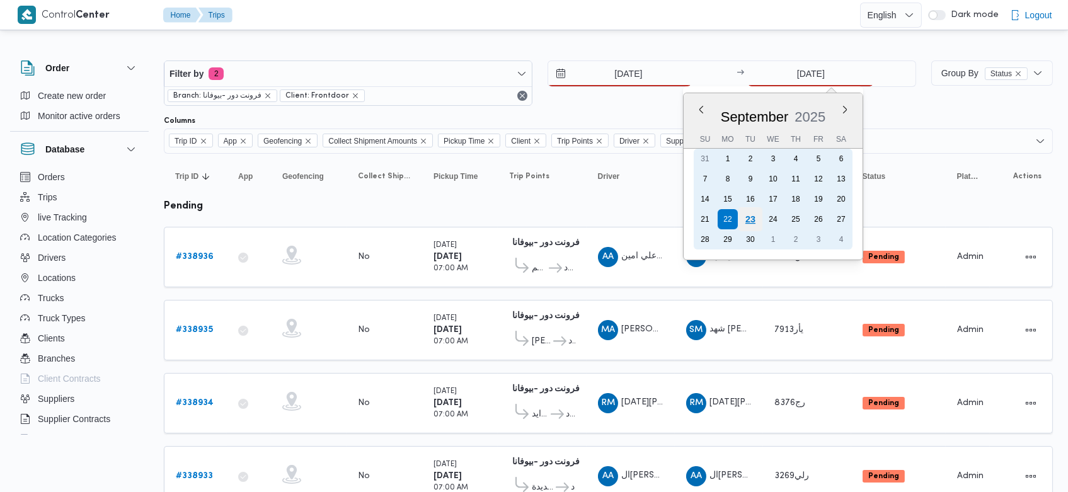
click at [748, 220] on div "23" at bounding box center [751, 219] width 24 height 24
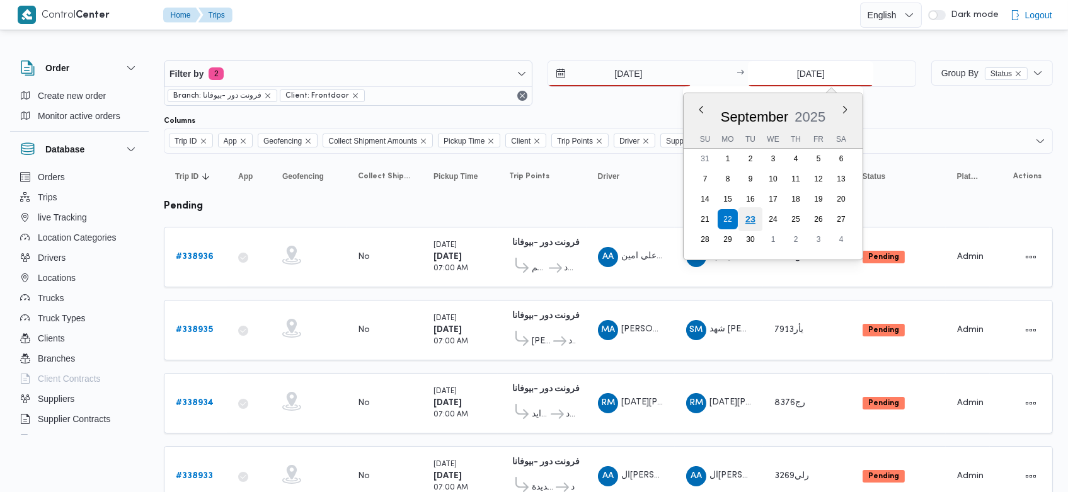
type input "[DATE]"
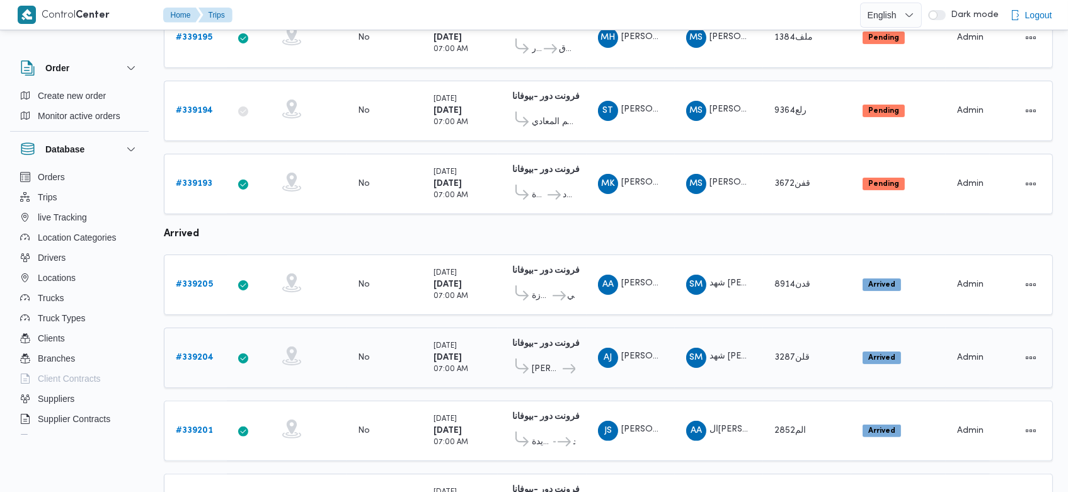
scroll to position [804, 0]
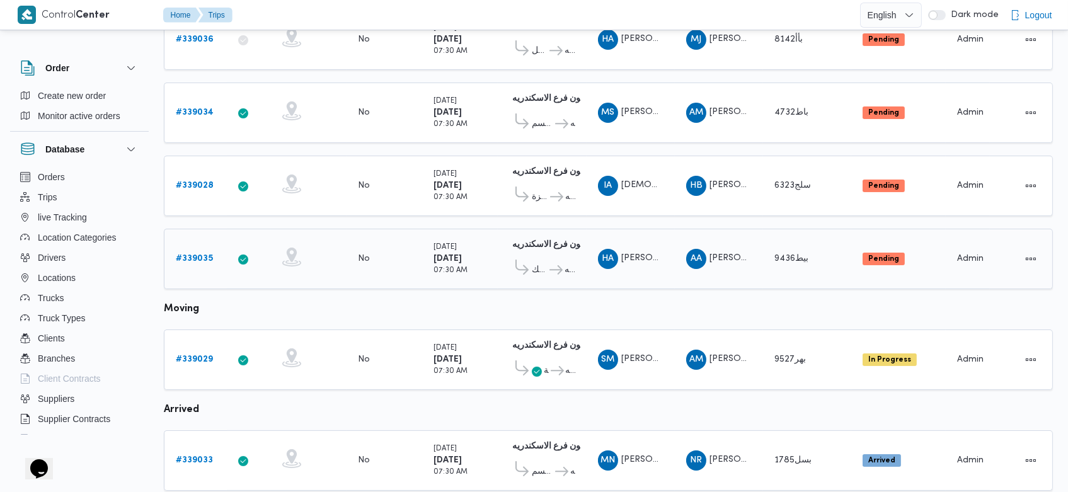
scroll to position [347, 0]
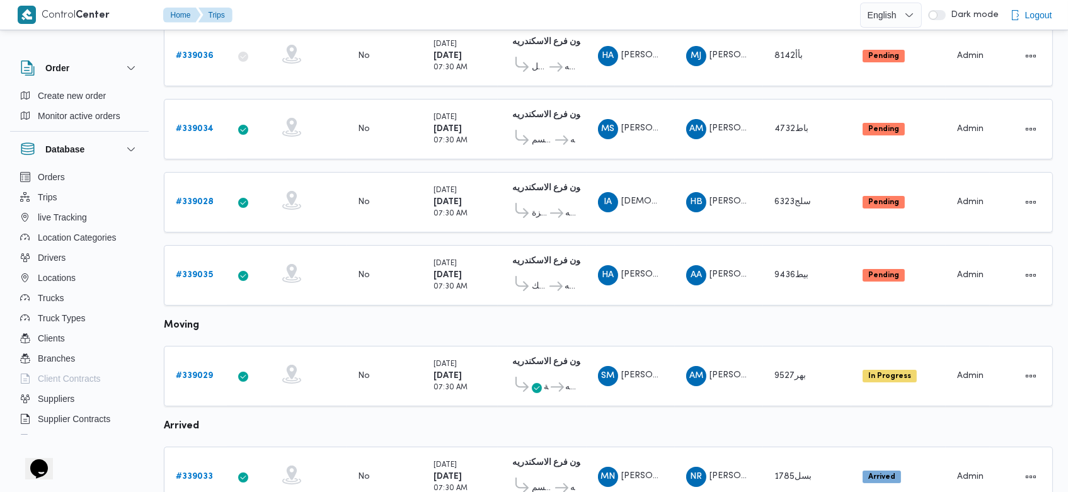
click at [746, 308] on table "Trip ID Click to sort in ascending order App Click to sort in ascending order G…" at bounding box center [608, 345] width 889 height 1079
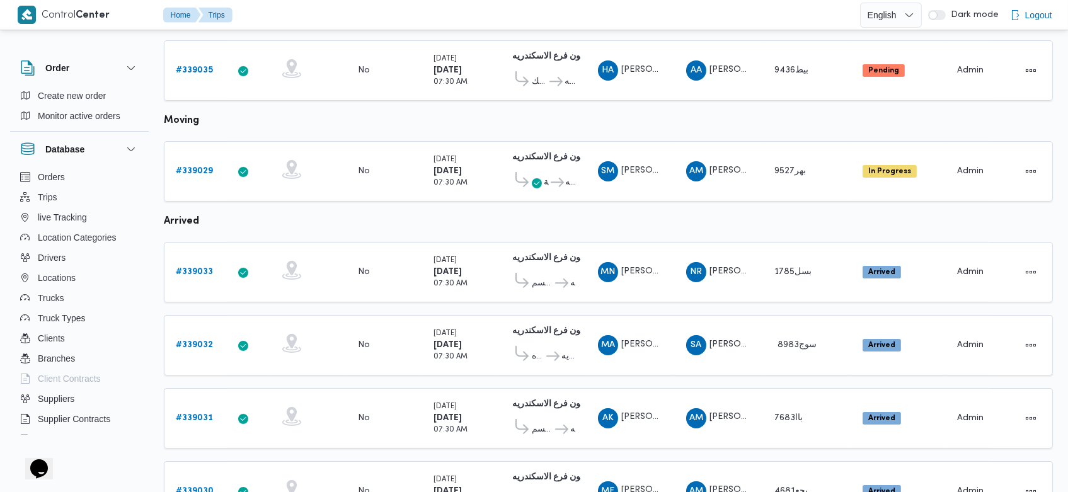
scroll to position [748, 0]
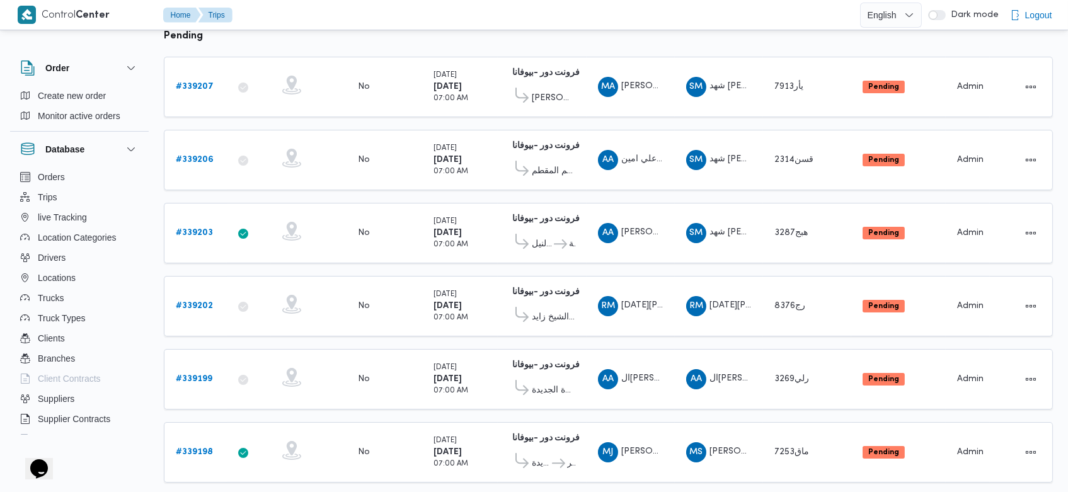
scroll to position [169, 0]
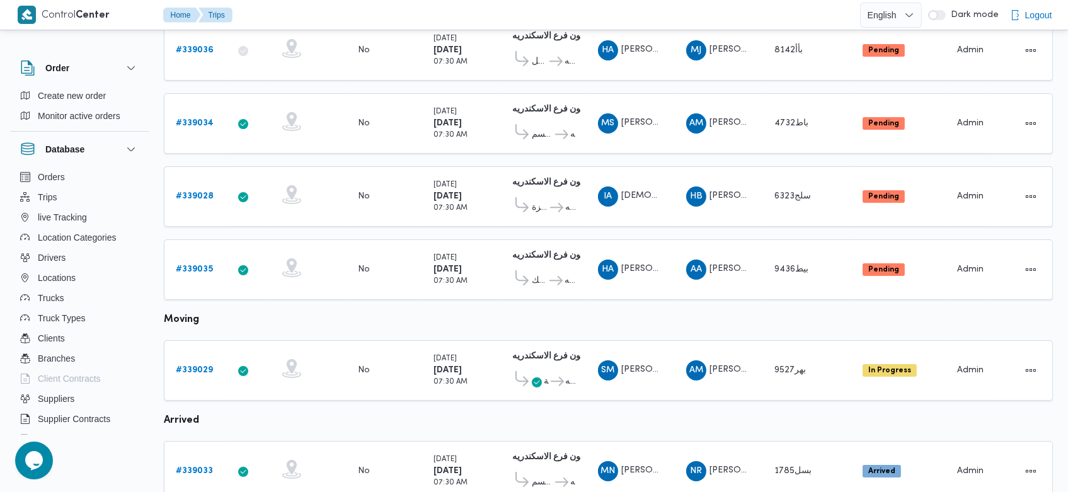
scroll to position [300, 0]
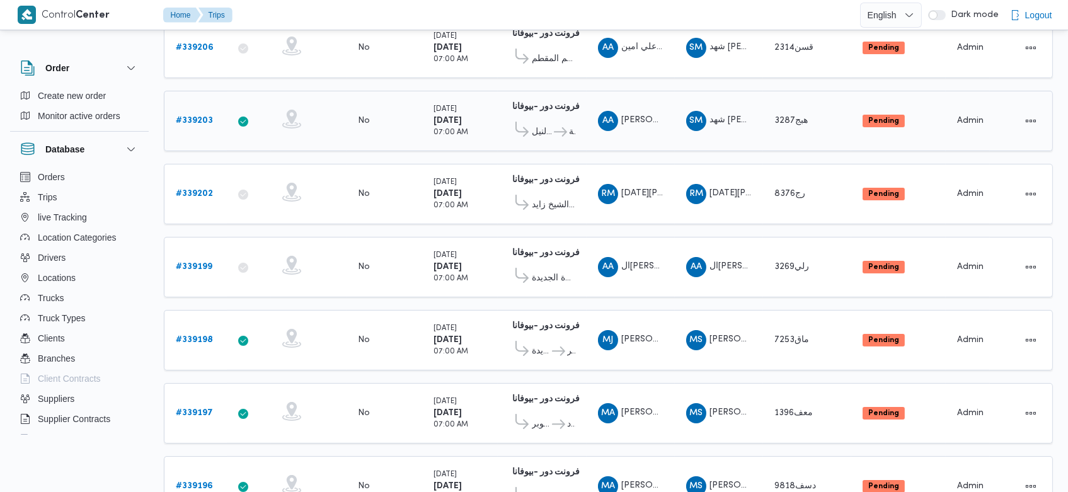
scroll to position [241, 0]
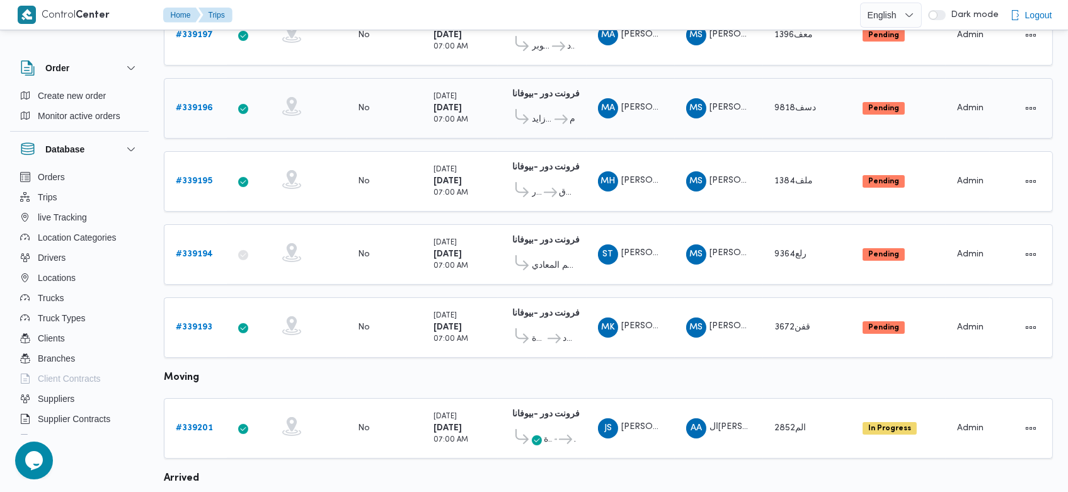
scroll to position [588, 0]
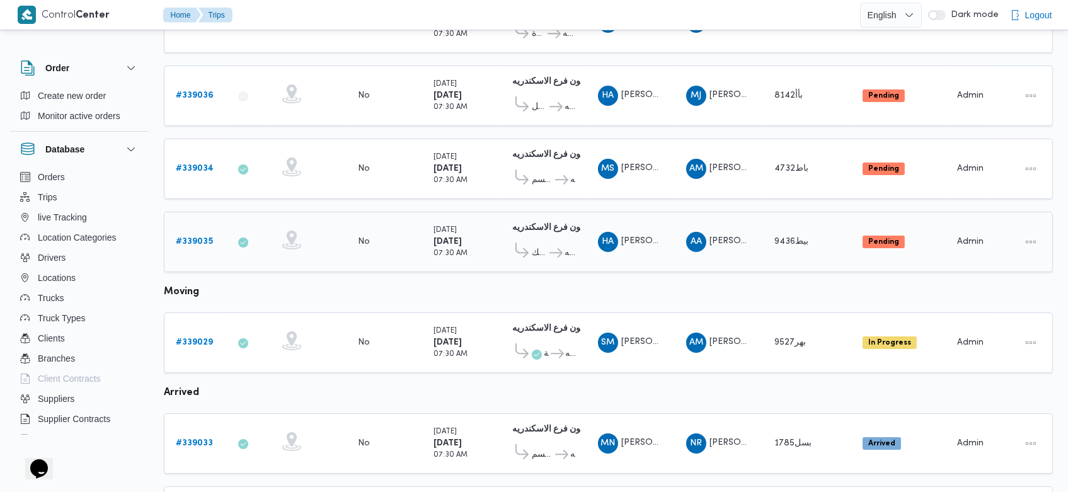
scroll to position [308, 0]
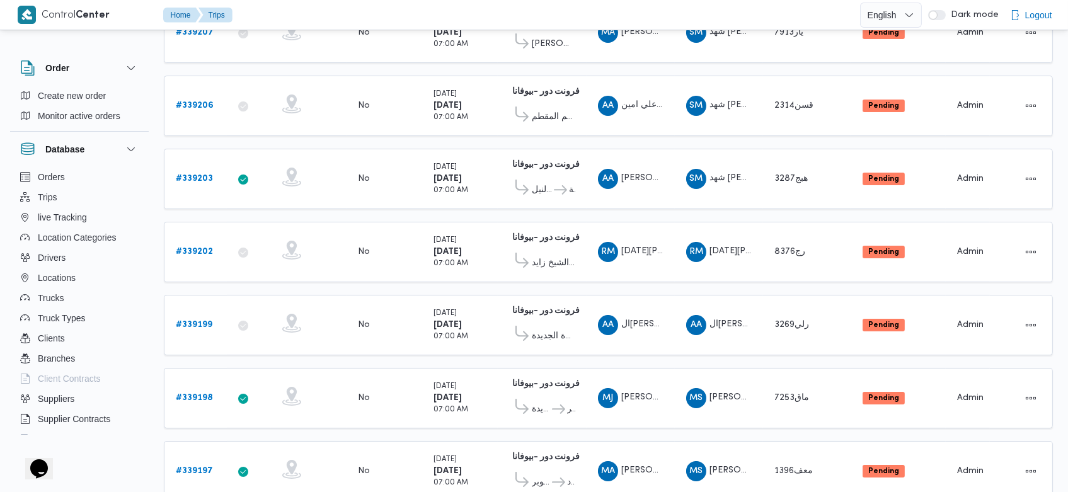
scroll to position [226, 0]
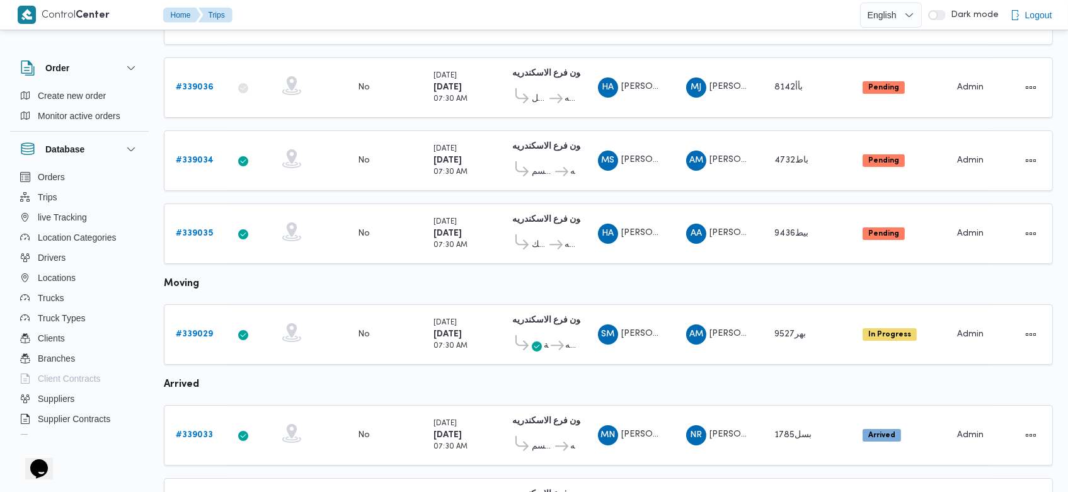
scroll to position [318, 0]
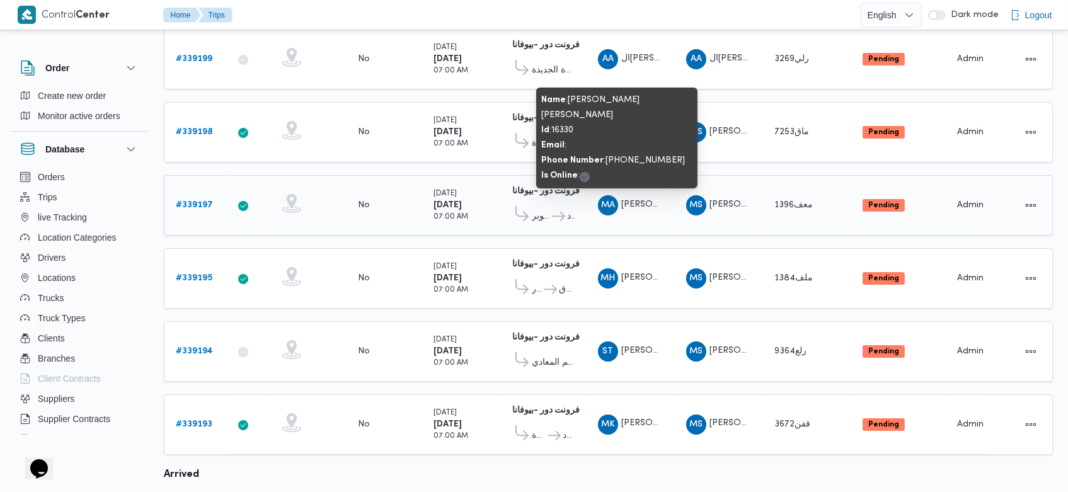
scroll to position [417, 0]
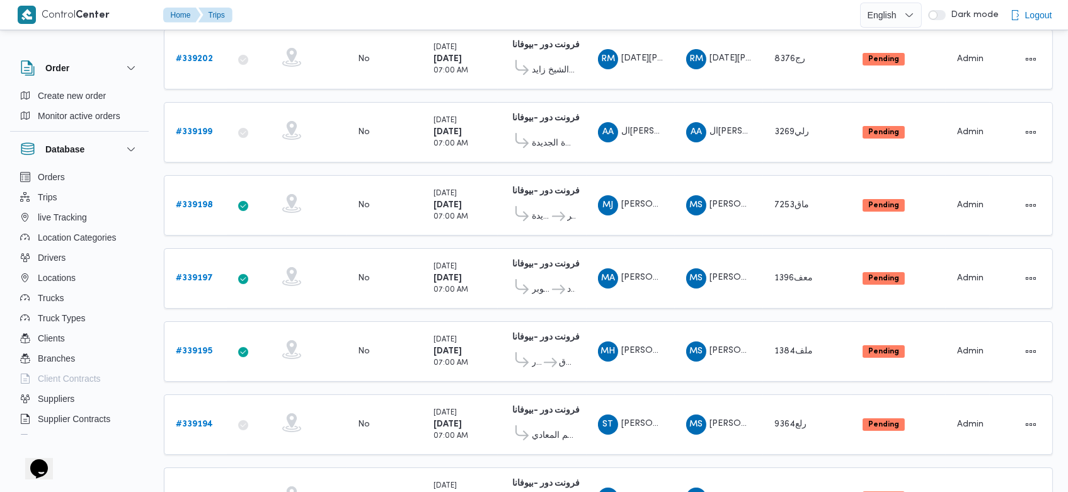
click at [625, 161] on table "Trip ID Click to sort in ascending order App Click to sort in ascending order G…" at bounding box center [608, 336] width 889 height 1198
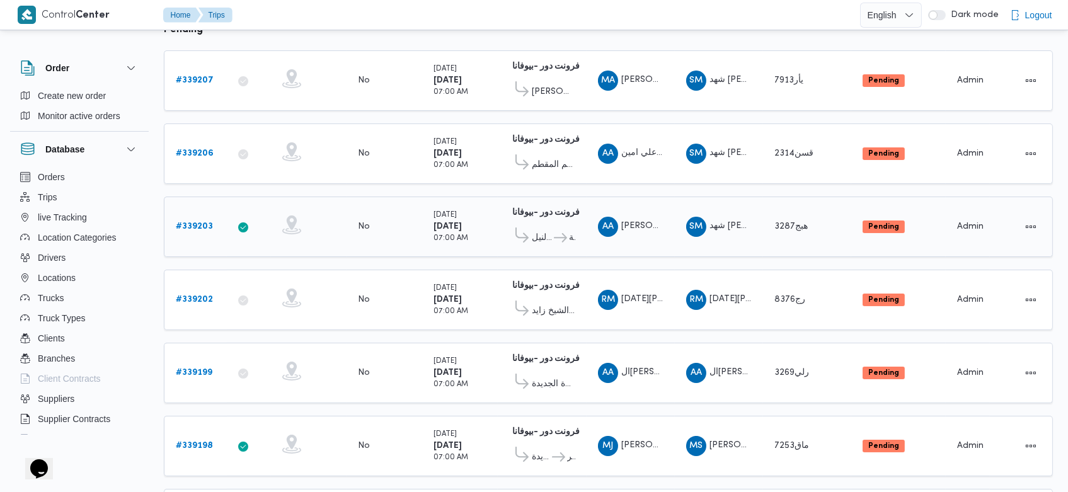
scroll to position [393, 0]
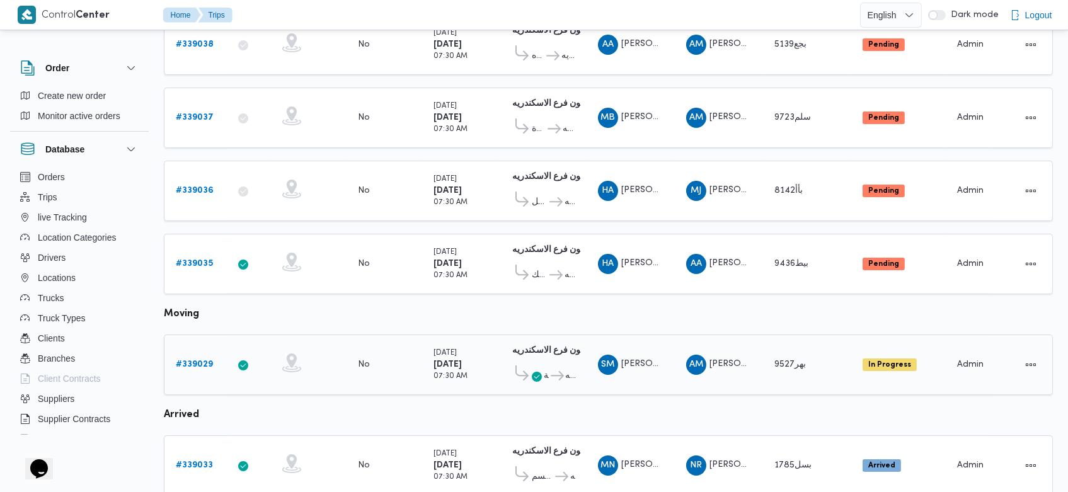
scroll to position [212, 0]
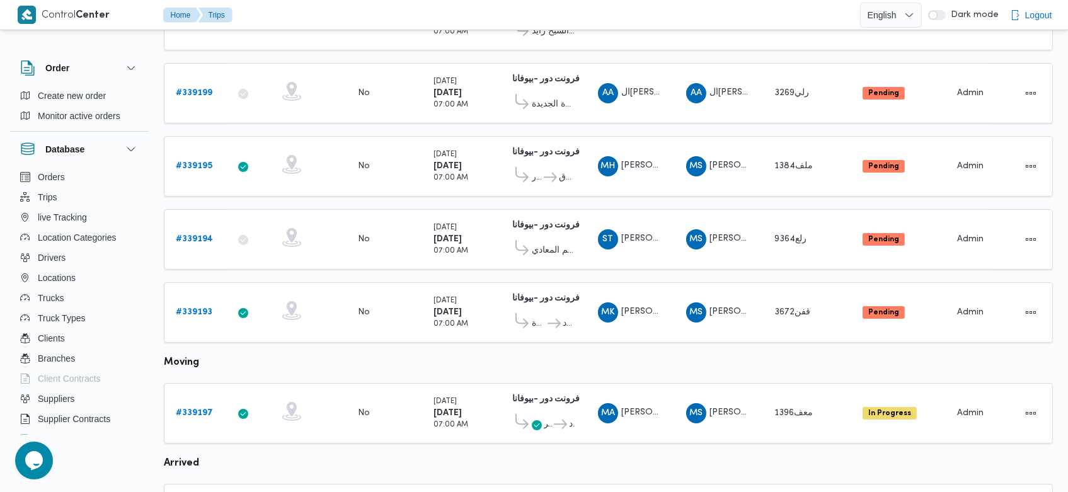
scroll to position [457, 0]
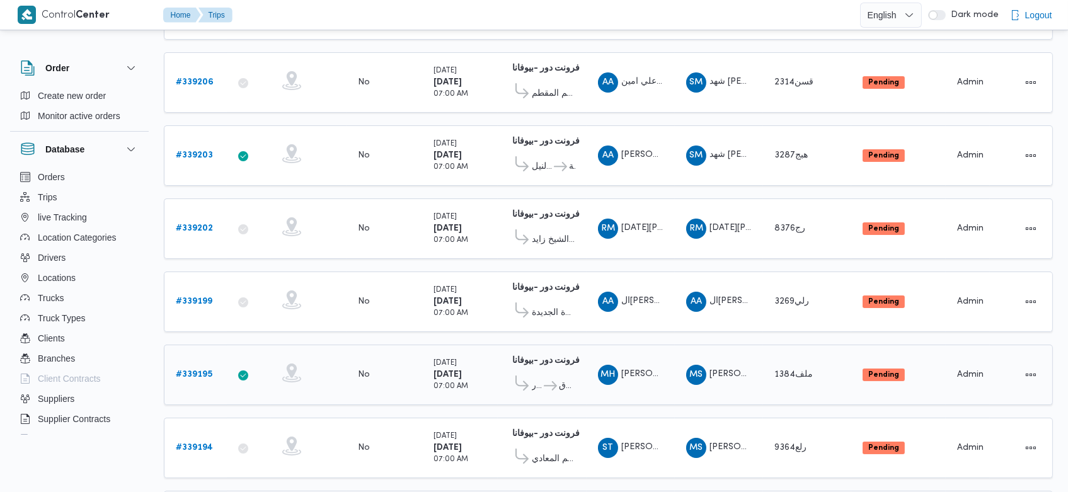
scroll to position [142, 0]
